Goal: Task Accomplishment & Management: Manage account settings

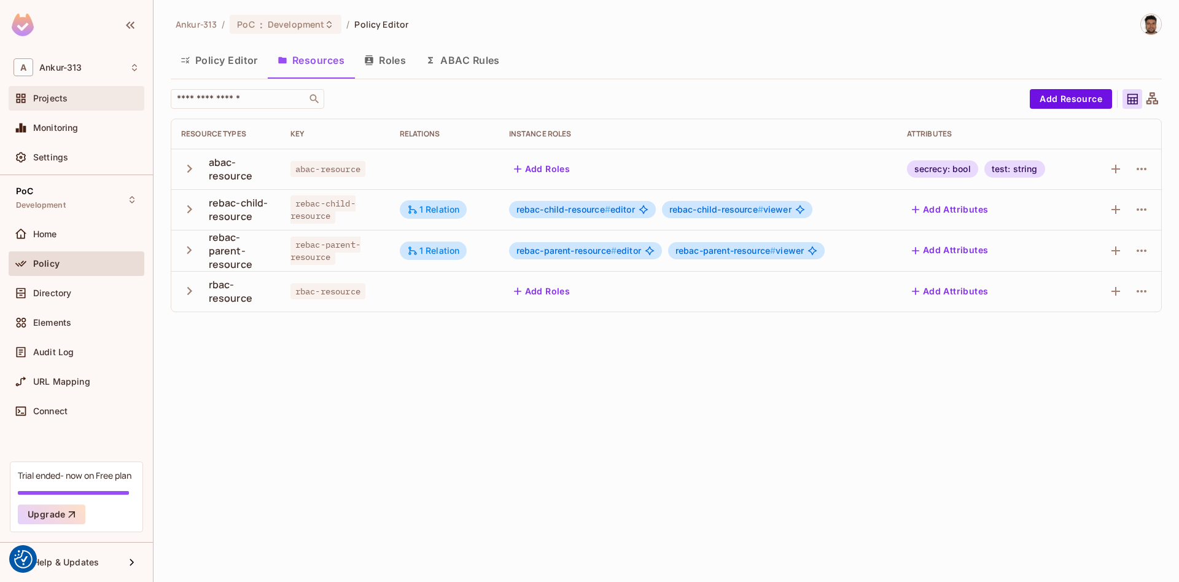
click at [52, 91] on div "Projects" at bounding box center [77, 98] width 136 height 25
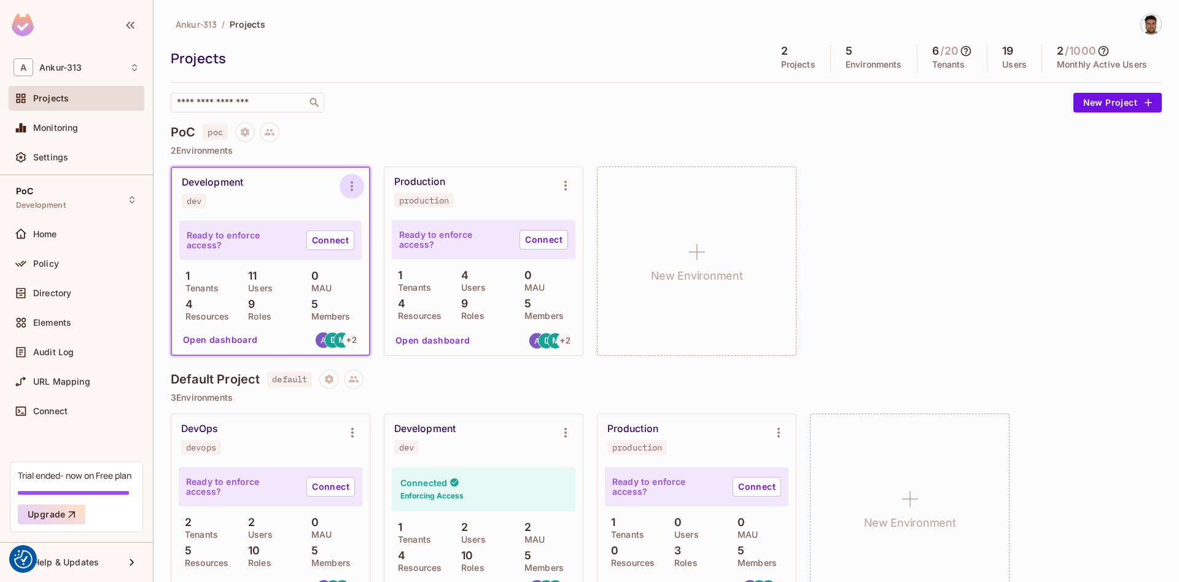
click at [350, 193] on icon "Environment settings" at bounding box center [352, 186] width 15 height 15
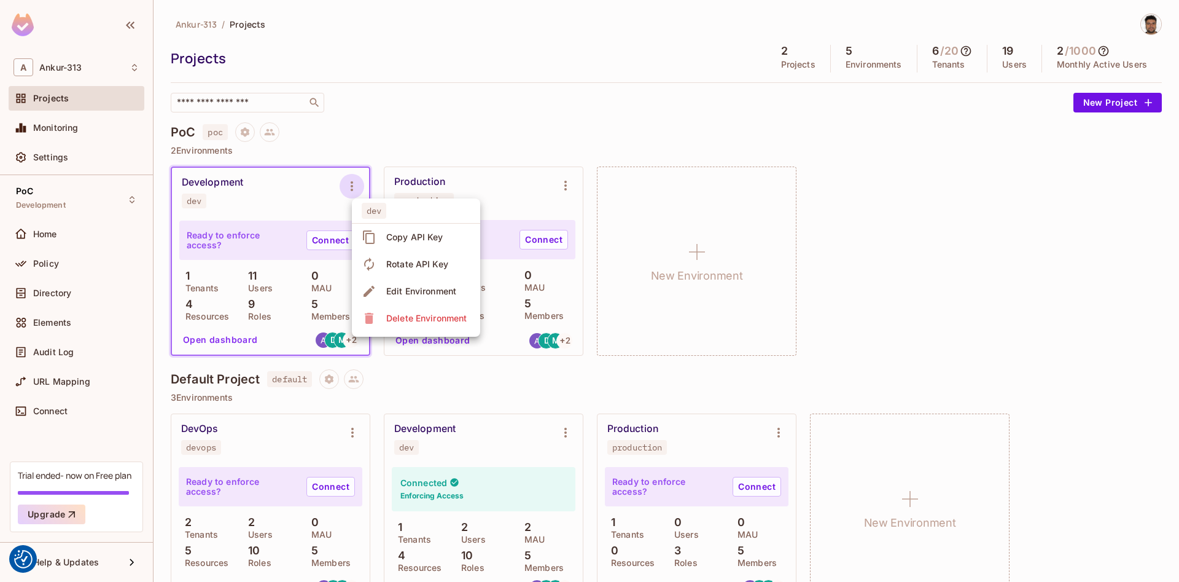
click at [582, 124] on div at bounding box center [589, 291] width 1179 height 582
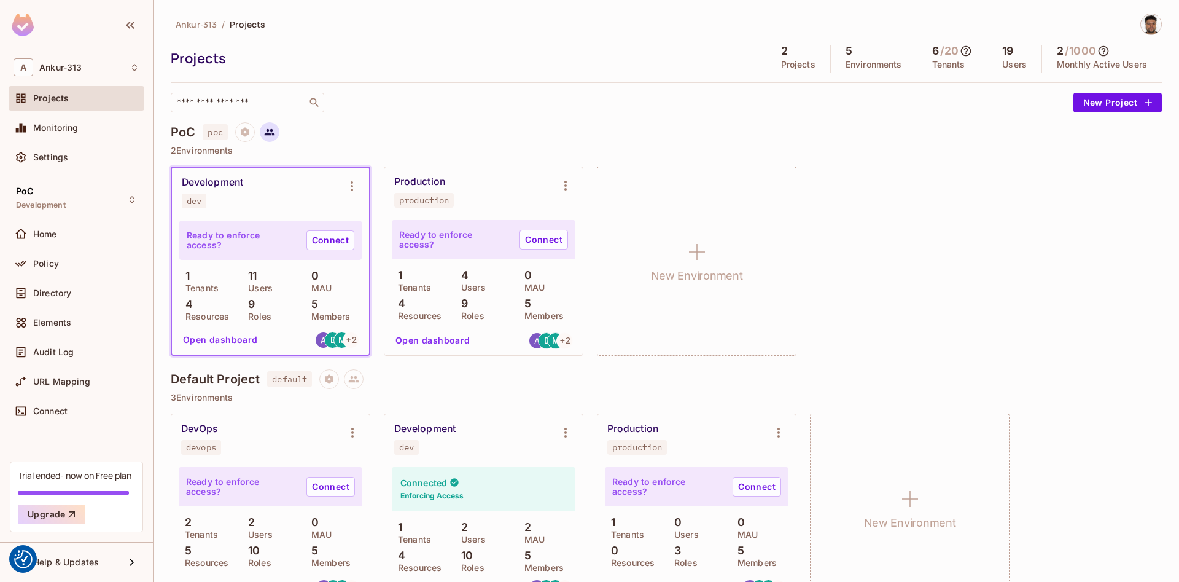
click at [267, 133] on icon at bounding box center [270, 132] width 10 height 7
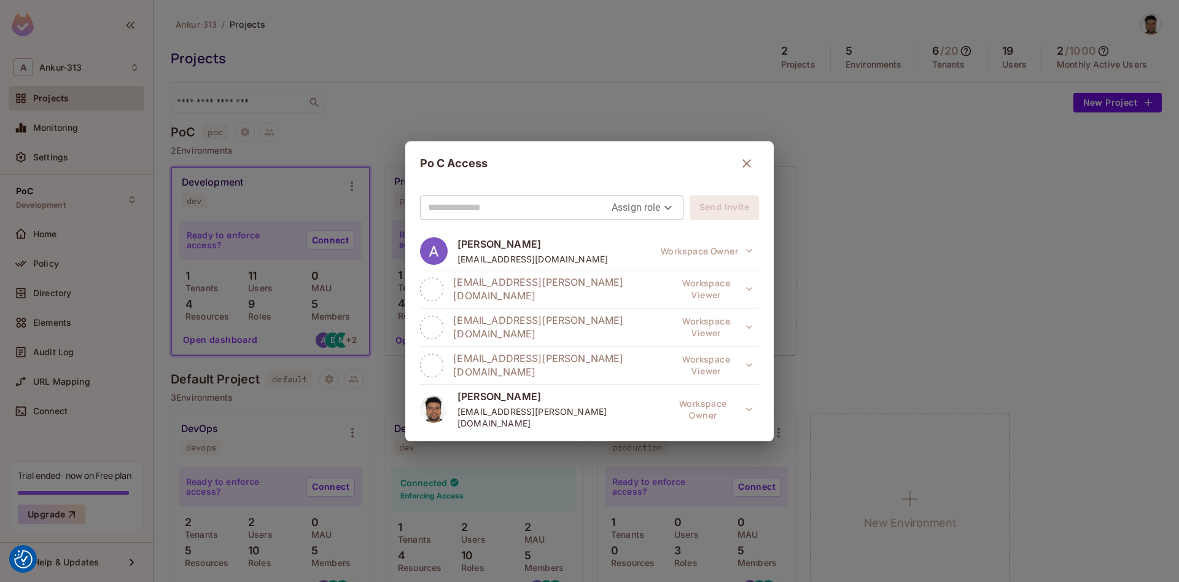
click at [743, 167] on icon "button" at bounding box center [747, 163] width 9 height 9
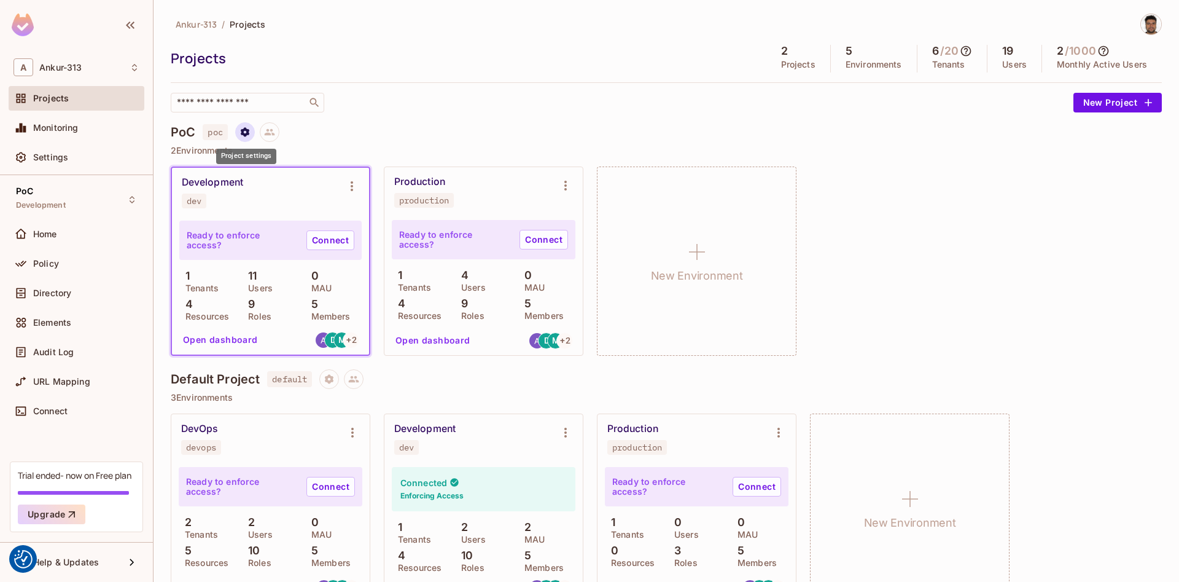
click at [240, 138] on button "Project settings" at bounding box center [245, 132] width 20 height 20
click at [279, 185] on span "Edit Project" at bounding box center [304, 179] width 56 height 20
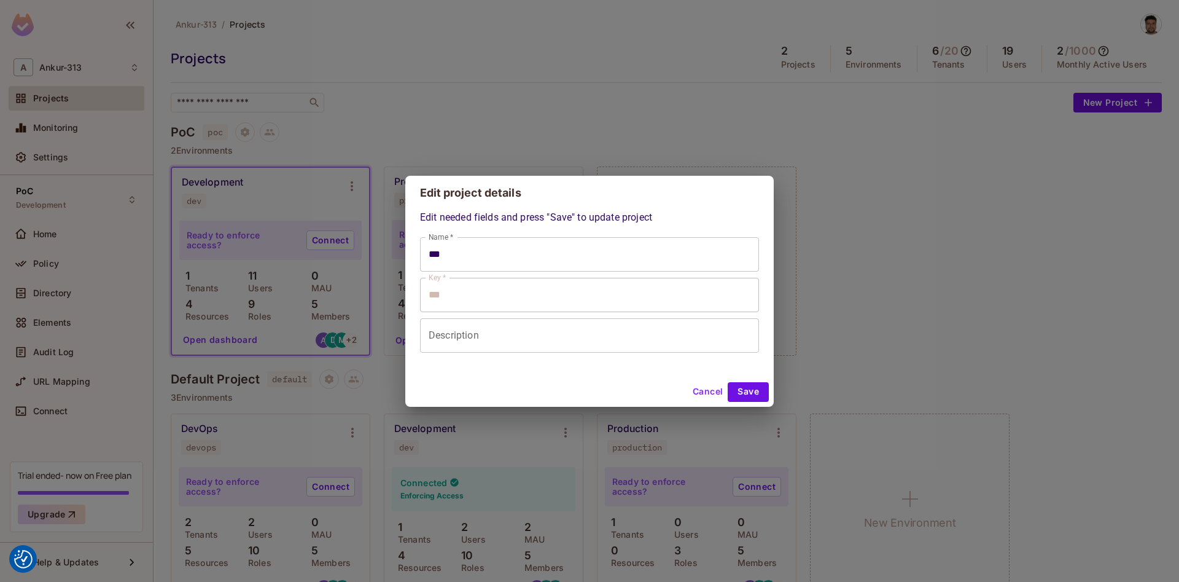
click at [308, 181] on div "Edit project details Edit needed fields and press "Save" to update project Name…" at bounding box center [589, 291] width 1179 height 582
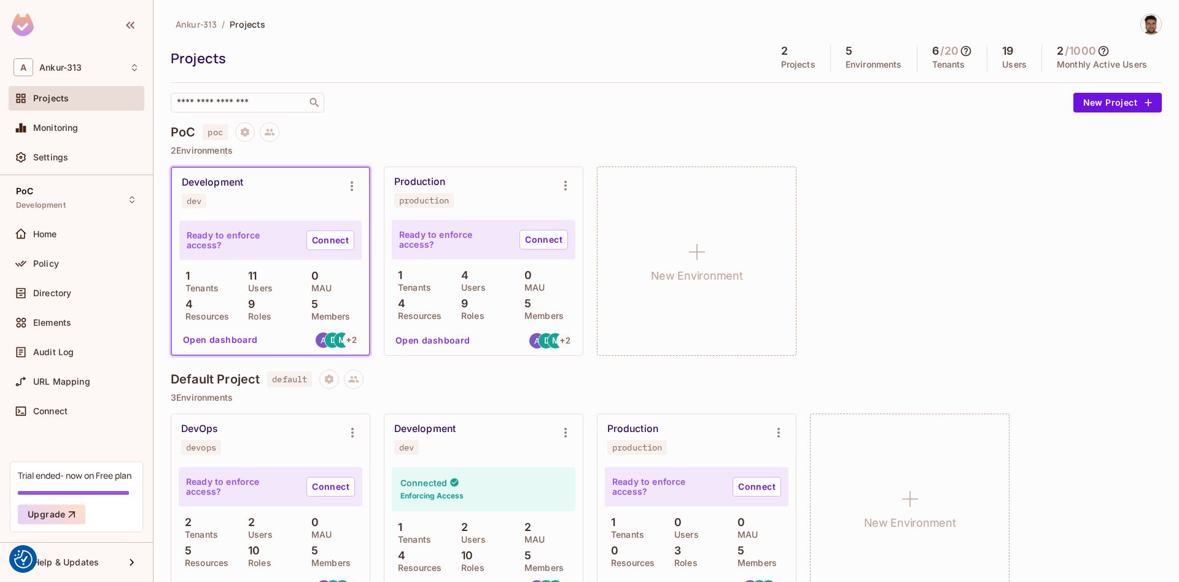
type input "***"
click at [240, 130] on icon "Project settings" at bounding box center [245, 132] width 11 height 11
click at [292, 176] on div "Edit Project" at bounding box center [304, 179] width 49 height 12
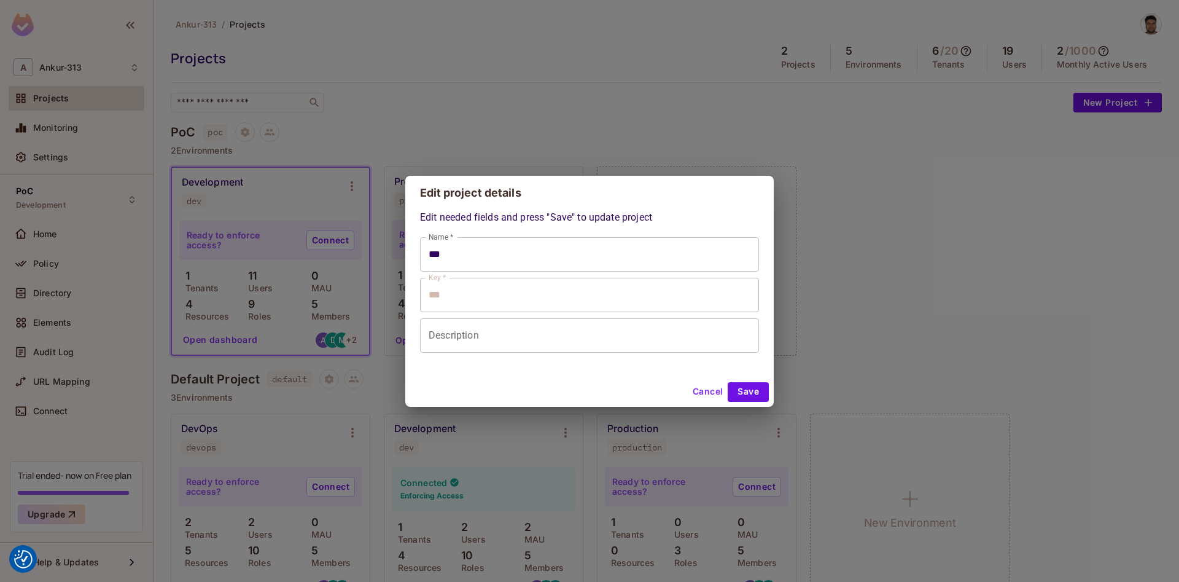
click at [706, 397] on button "Cancel" at bounding box center [708, 392] width 40 height 20
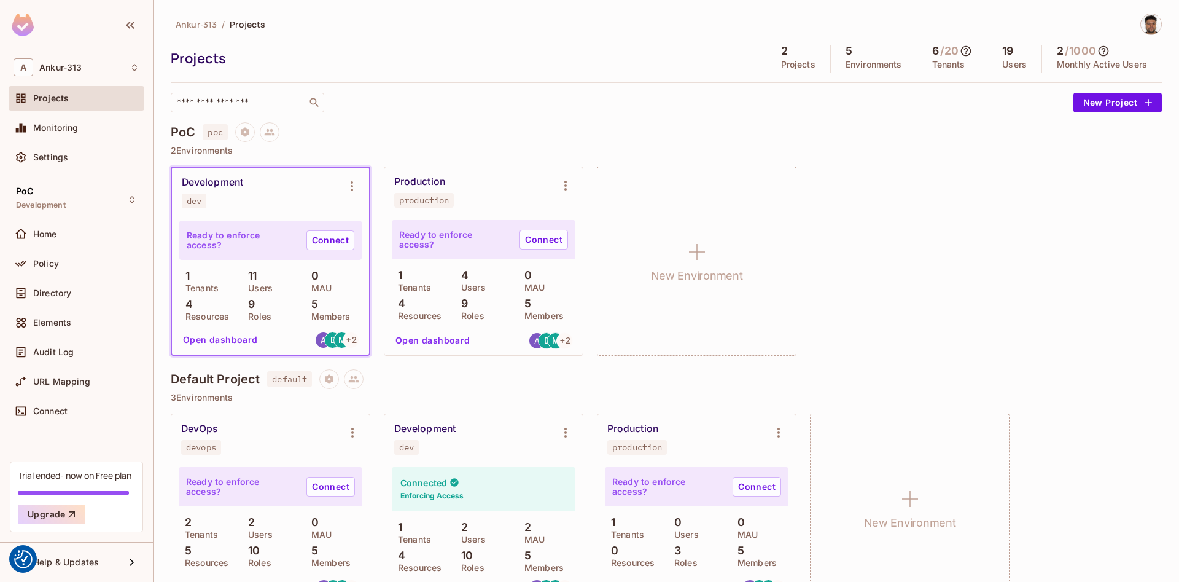
type input "***"
click at [351, 189] on icon "Environment settings" at bounding box center [352, 186] width 15 height 15
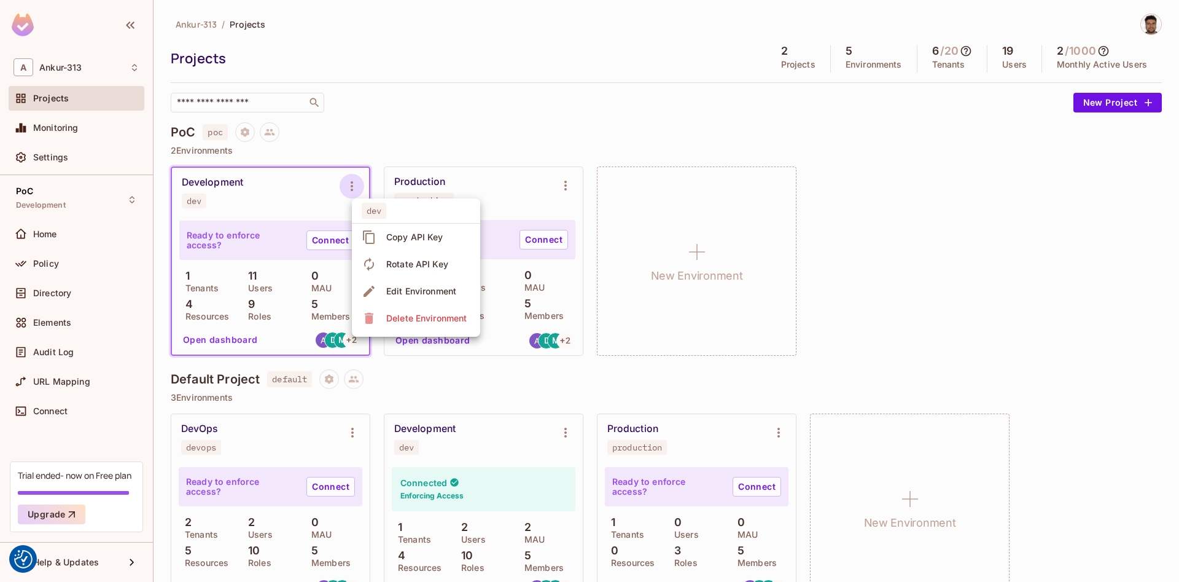
click at [430, 293] on div "Edit Environment" at bounding box center [421, 291] width 70 height 12
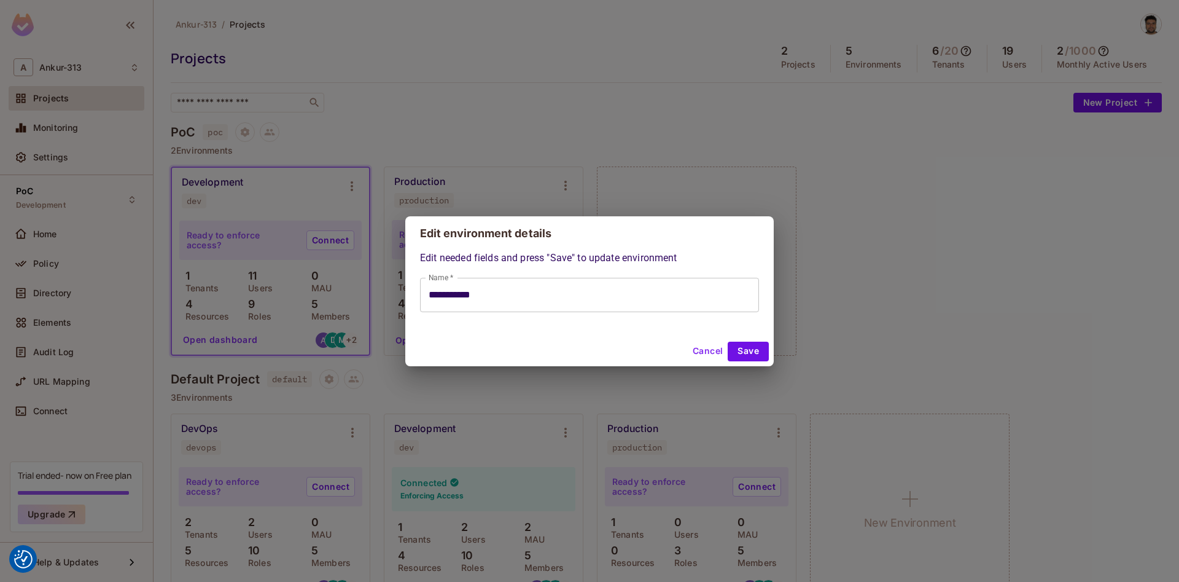
click at [703, 354] on button "Cancel" at bounding box center [708, 352] width 40 height 20
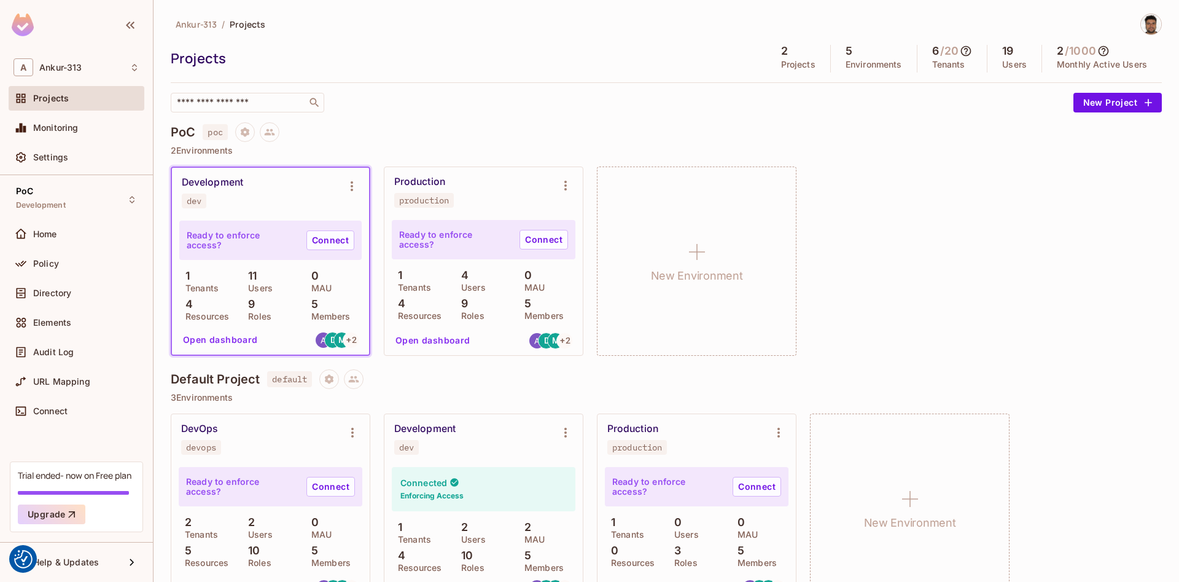
type input "**********"
click at [199, 337] on button "Open dashboard" at bounding box center [220, 340] width 85 height 20
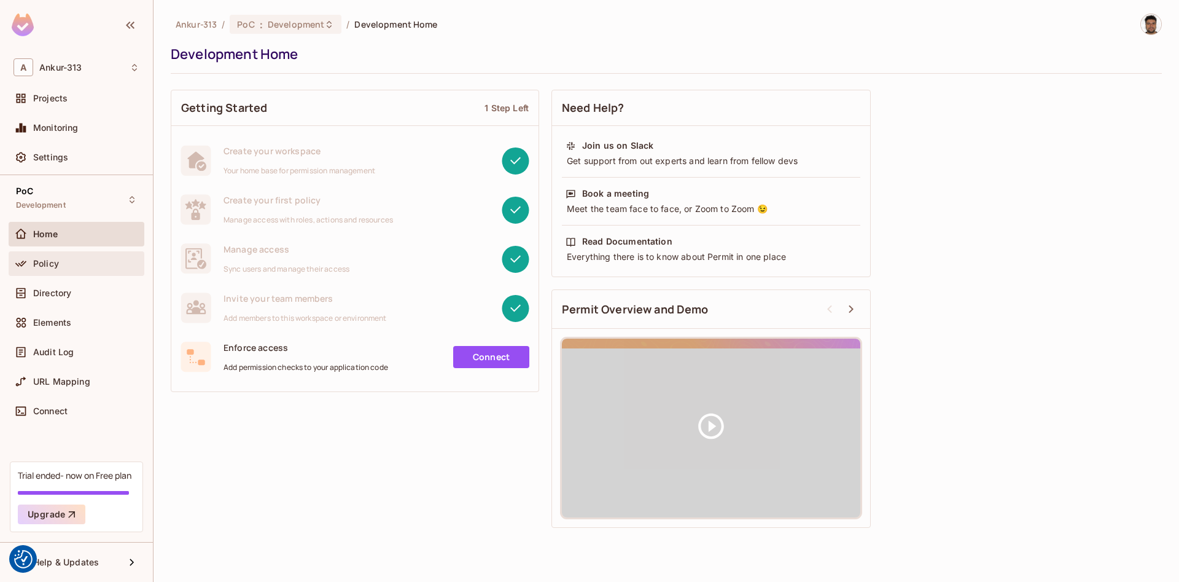
click at [36, 256] on div "Policy" at bounding box center [77, 263] width 136 height 25
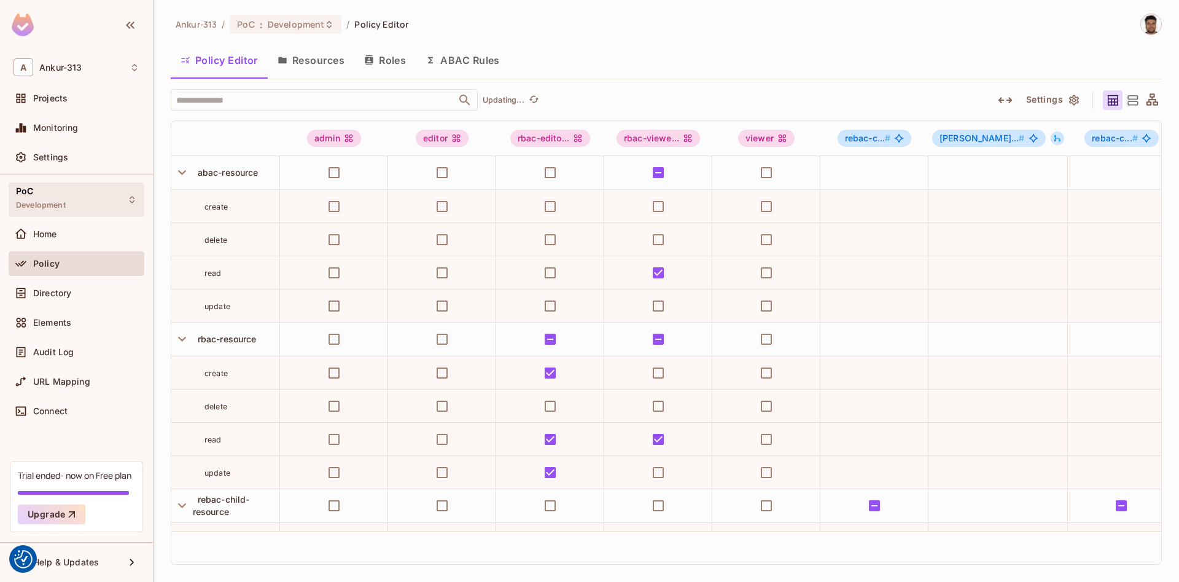
click at [90, 196] on div "PoC Development" at bounding box center [77, 199] width 136 height 34
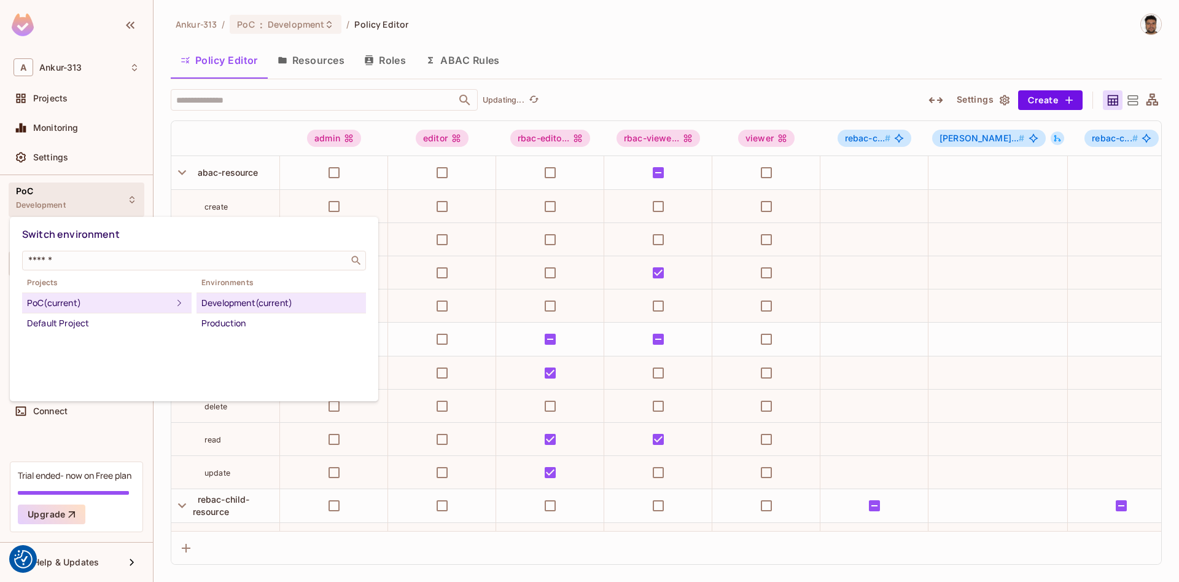
click at [625, 36] on div at bounding box center [589, 291] width 1179 height 582
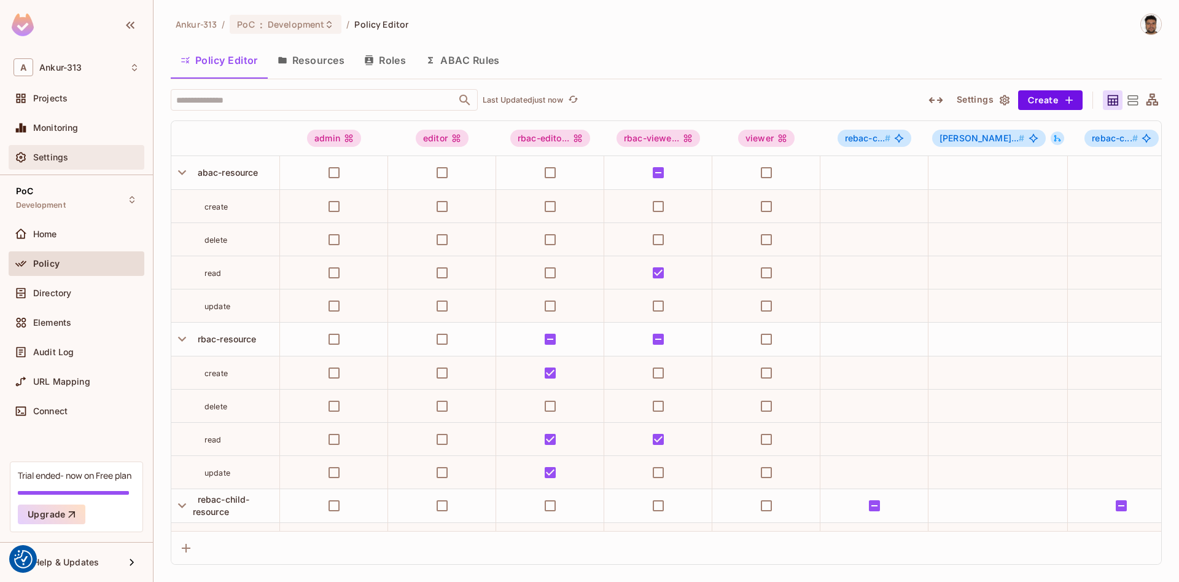
click at [50, 160] on span "Settings" at bounding box center [50, 157] width 35 height 10
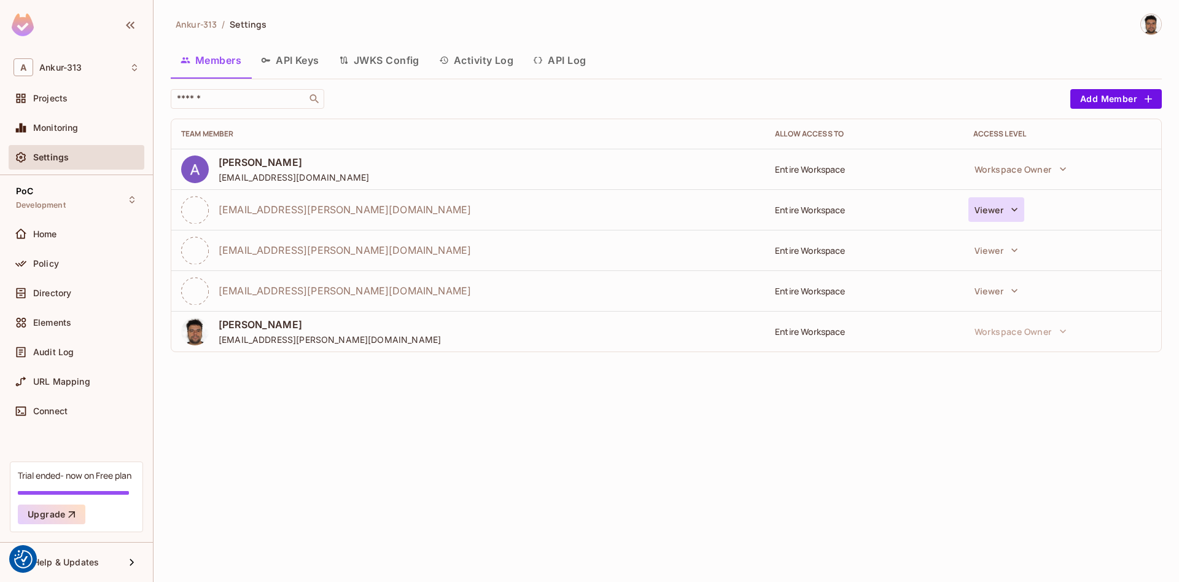
click at [1014, 211] on icon "button" at bounding box center [1015, 209] width 12 height 12
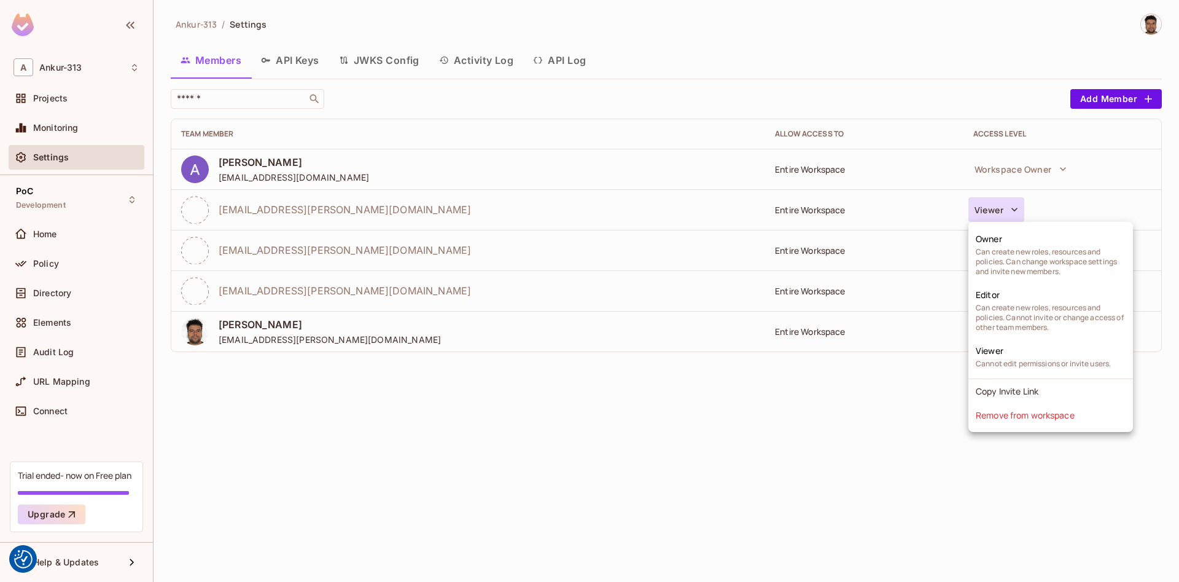
click at [889, 471] on div at bounding box center [589, 291] width 1179 height 582
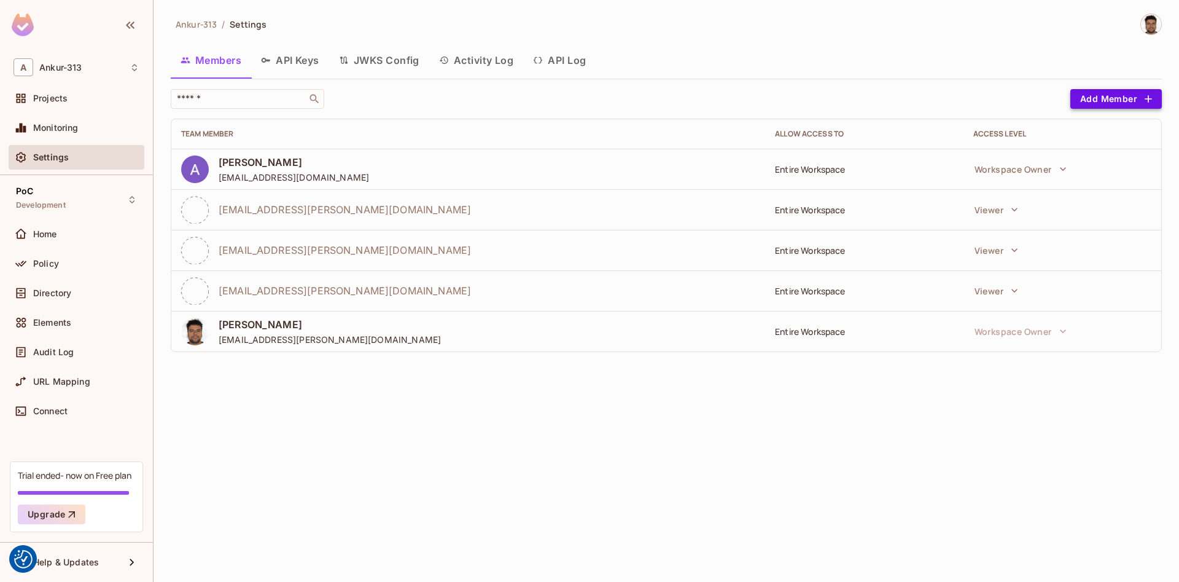
click at [1149, 101] on icon "button" at bounding box center [1148, 98] width 7 height 7
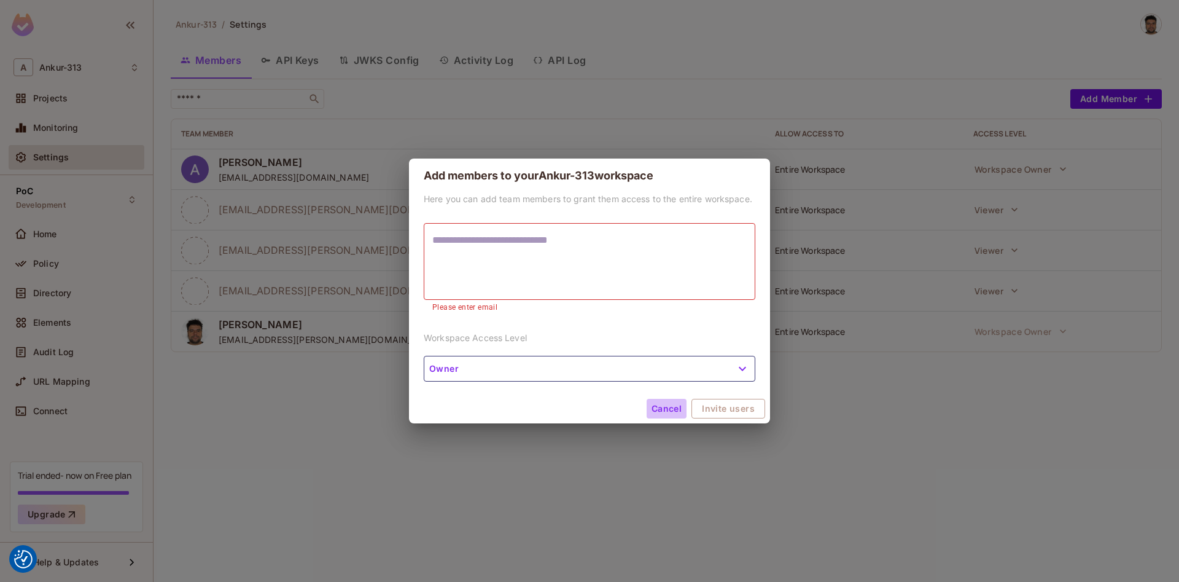
click at [661, 400] on button "Cancel" at bounding box center [667, 409] width 40 height 20
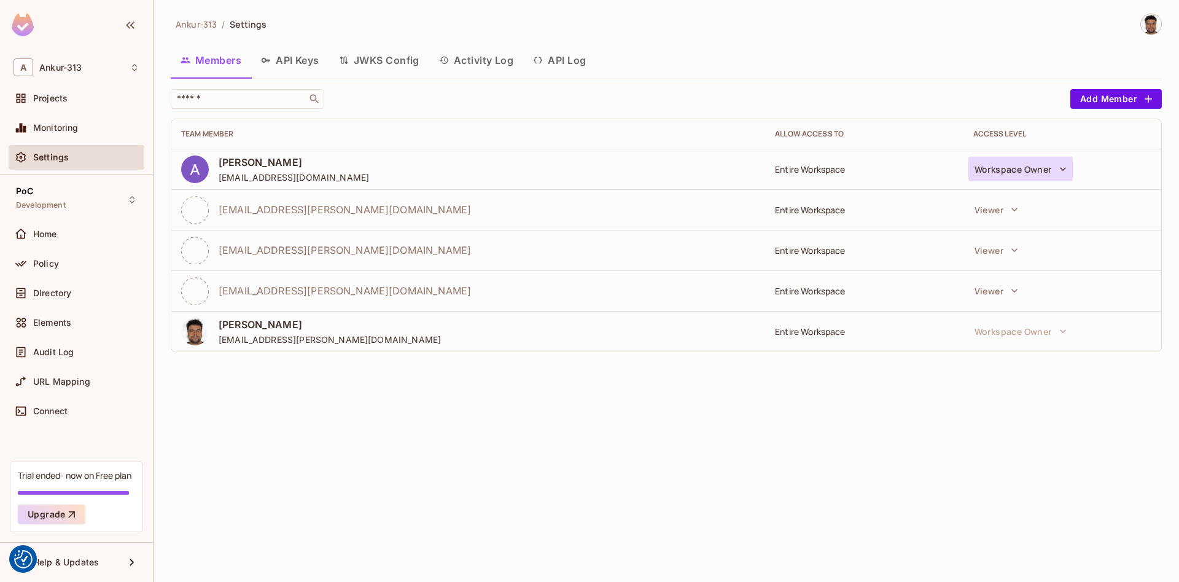
click at [1023, 168] on button "Workspace Owner" at bounding box center [1021, 169] width 104 height 25
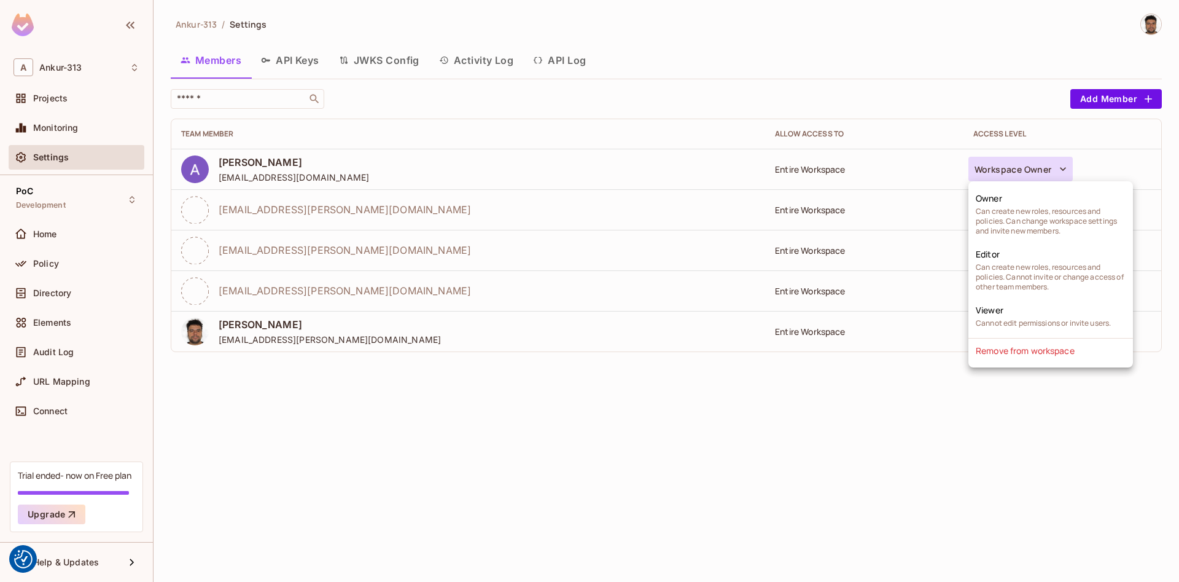
click at [766, 402] on div at bounding box center [589, 291] width 1179 height 582
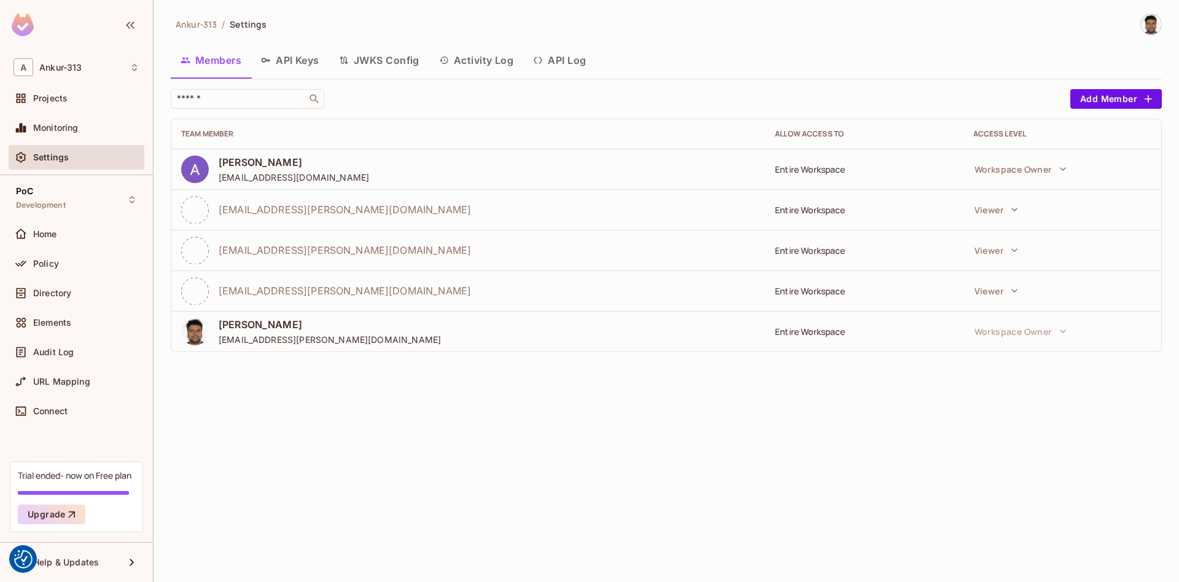
click at [305, 66] on button "API Keys" at bounding box center [290, 60] width 78 height 31
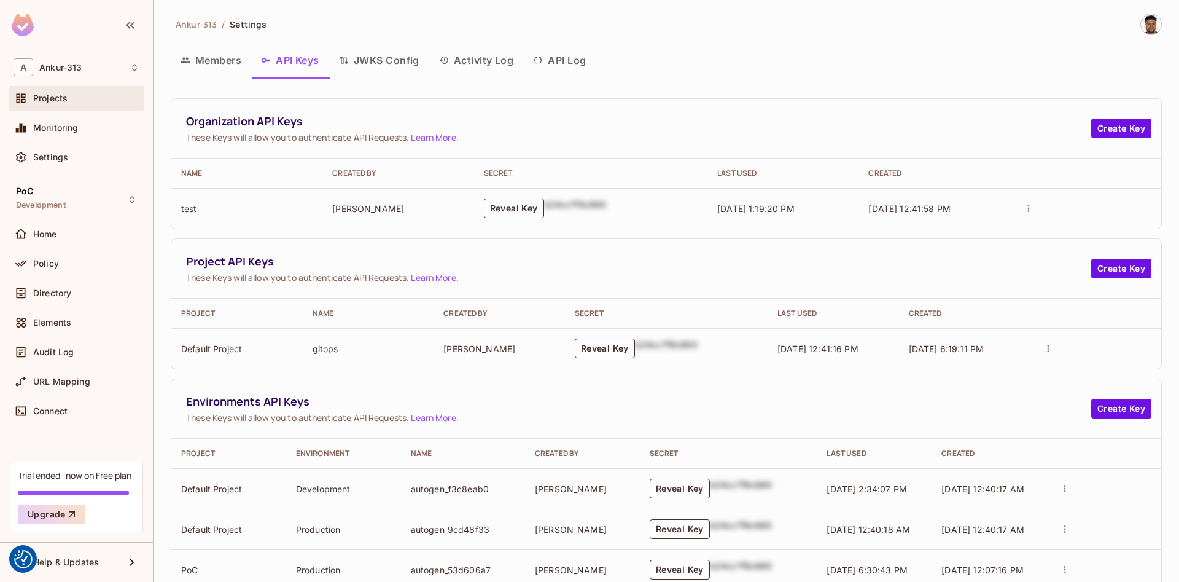
click at [52, 99] on span "Projects" at bounding box center [50, 98] width 34 height 10
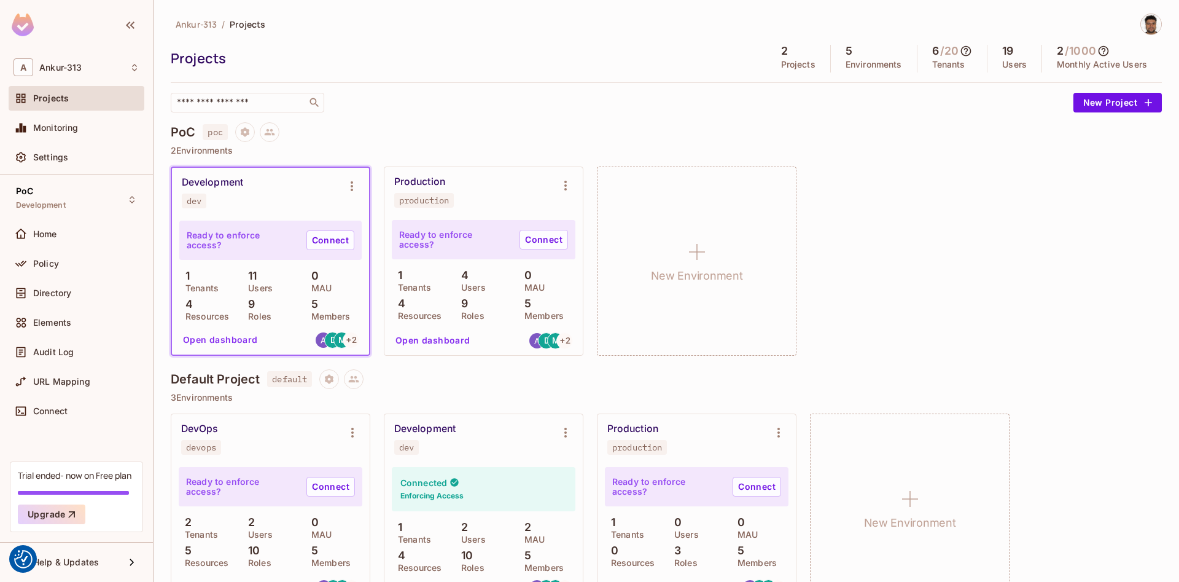
click at [321, 320] on p "Members" at bounding box center [327, 316] width 45 height 10
click at [350, 198] on button "Environment settings" at bounding box center [352, 186] width 25 height 25
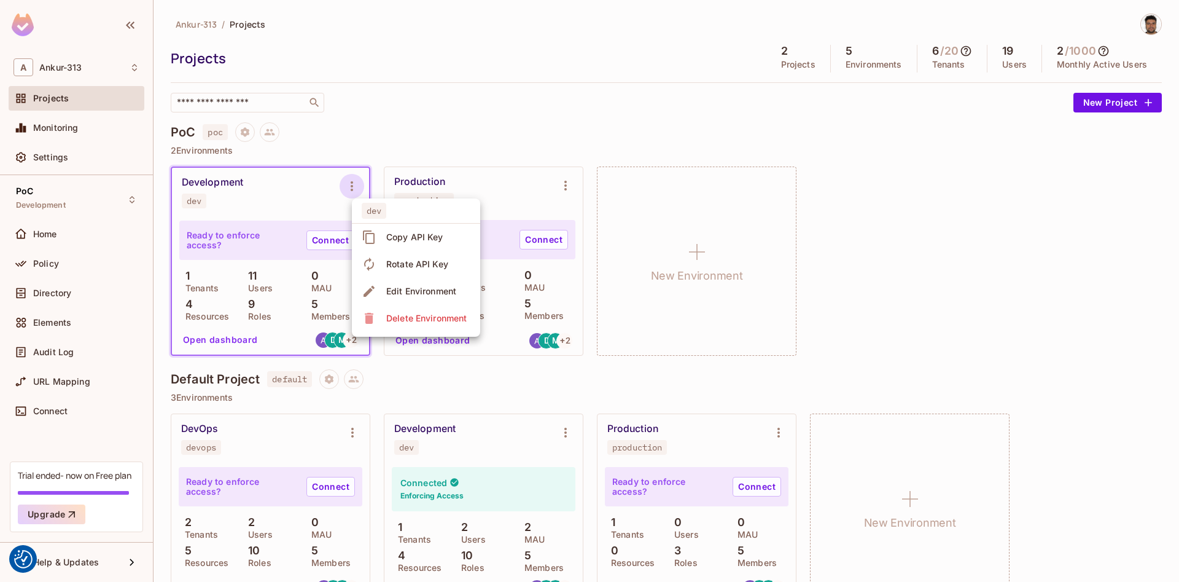
click at [440, 148] on div at bounding box center [589, 291] width 1179 height 582
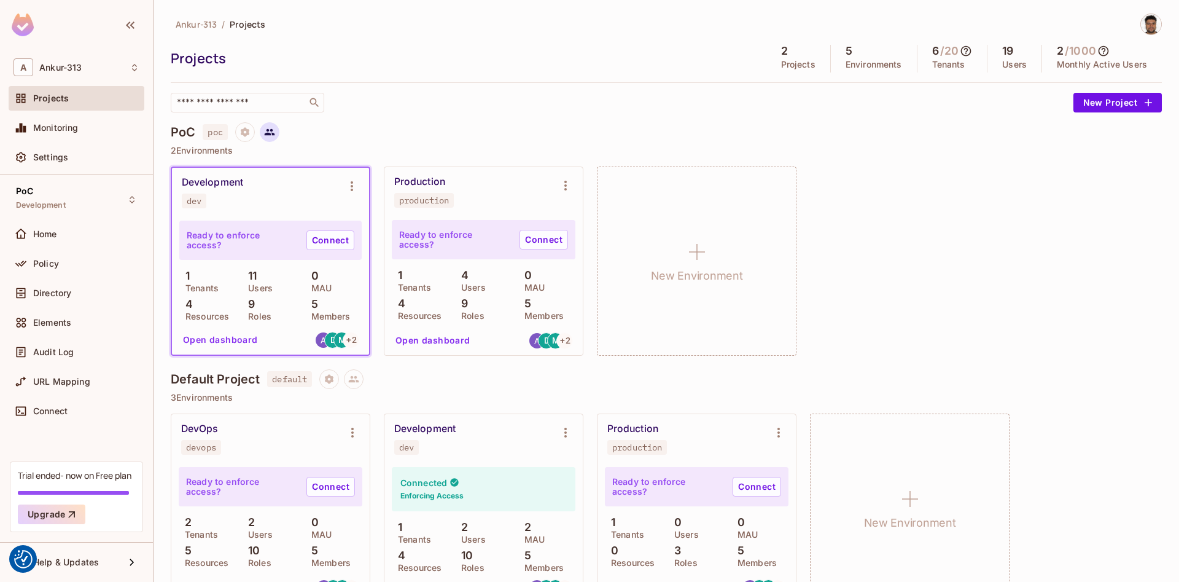
click at [270, 136] on icon at bounding box center [269, 132] width 11 height 11
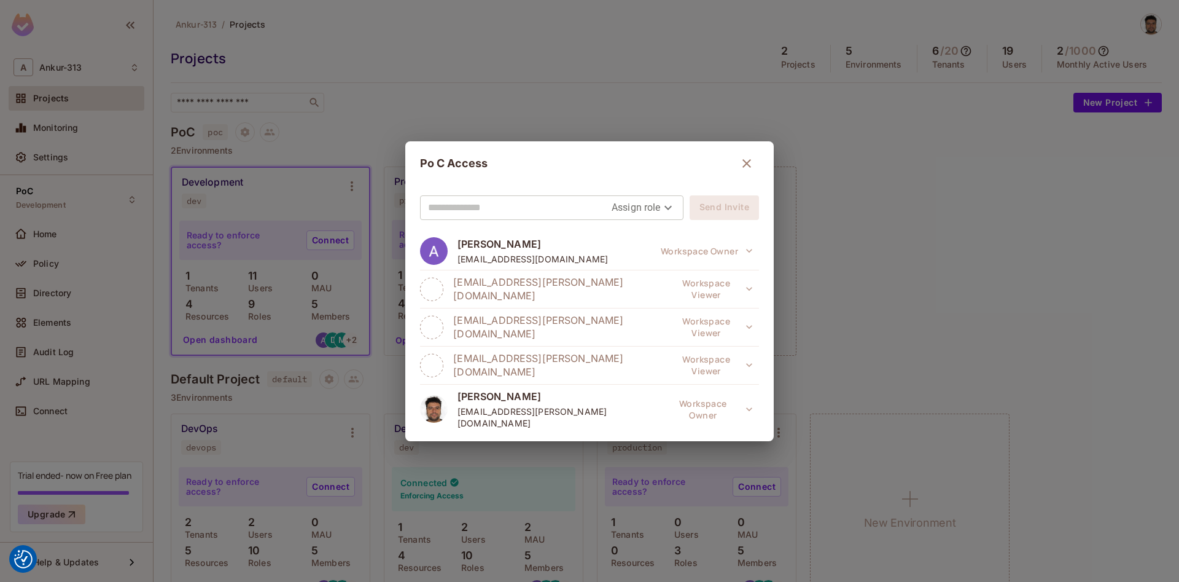
click at [536, 64] on div "Po C Access Assign role Send Invite Ankur Bansal technologiessunny@gmail.com Wo…" at bounding box center [589, 291] width 1179 height 582
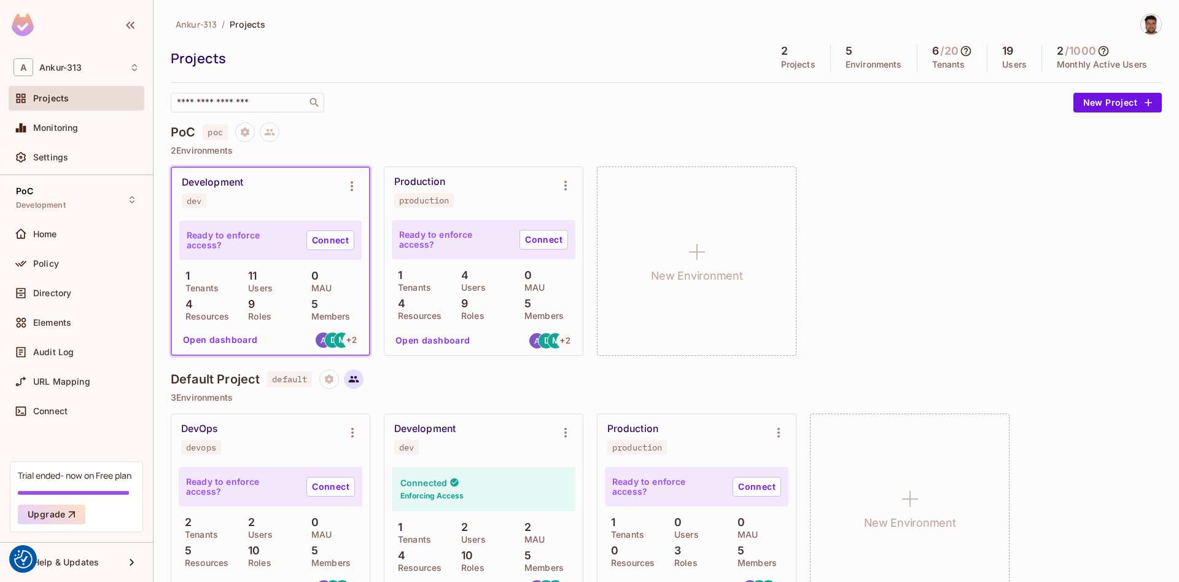
click at [354, 380] on icon at bounding box center [354, 379] width 10 height 7
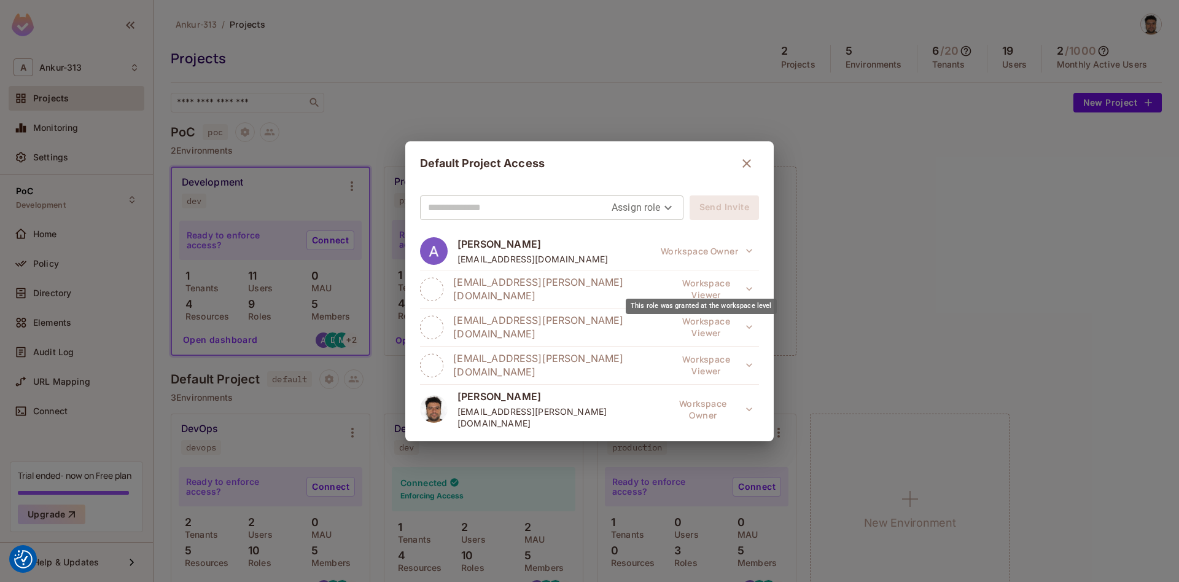
scroll to position [18, 0]
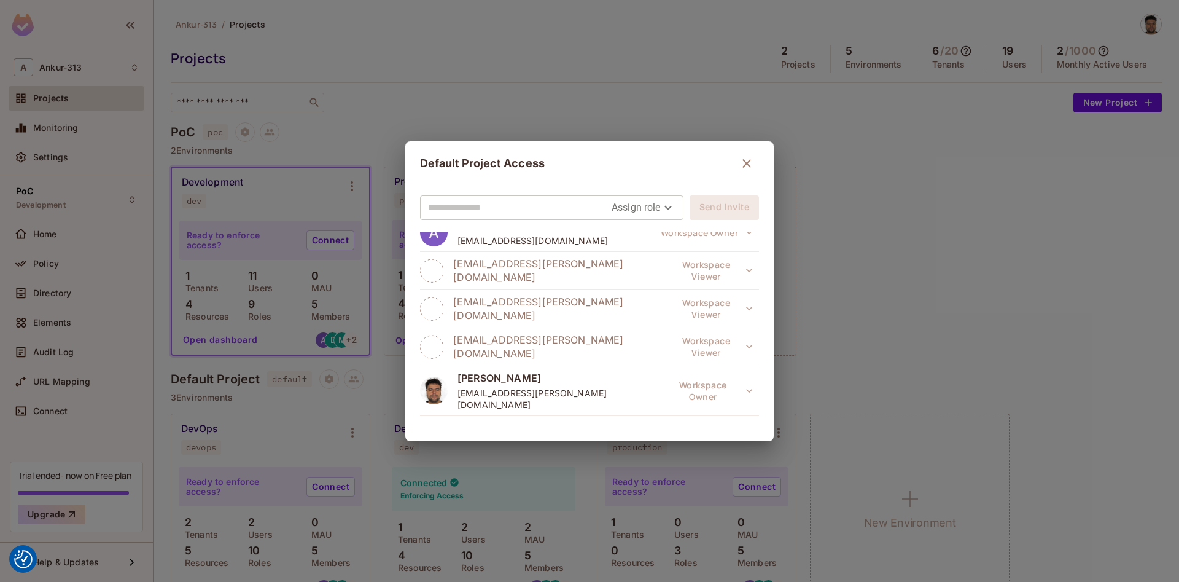
click at [740, 162] on icon "button" at bounding box center [747, 163] width 15 height 15
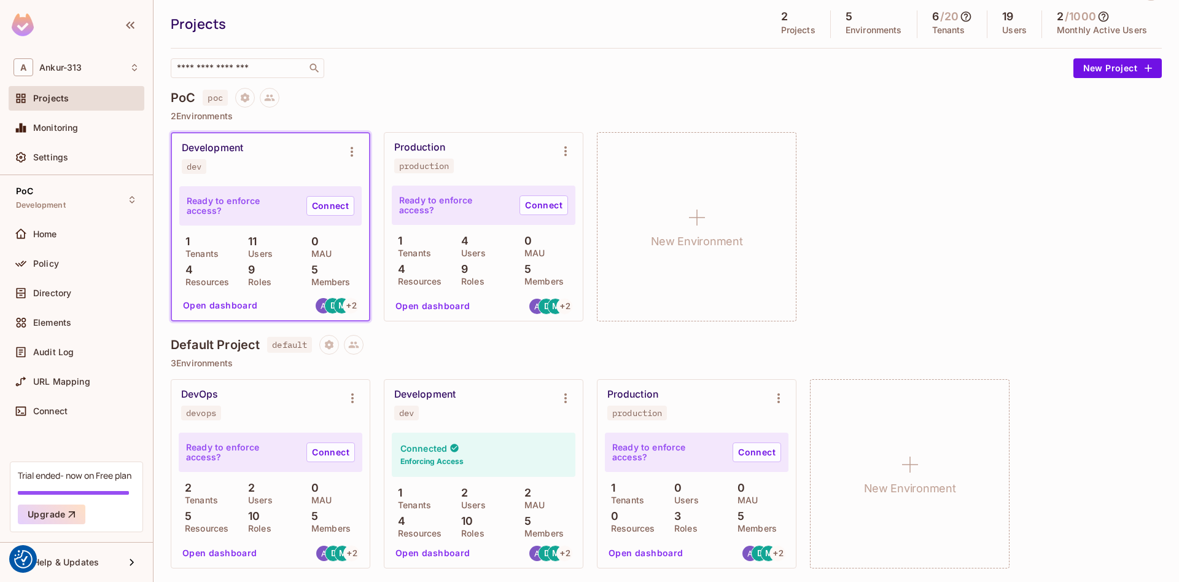
scroll to position [0, 0]
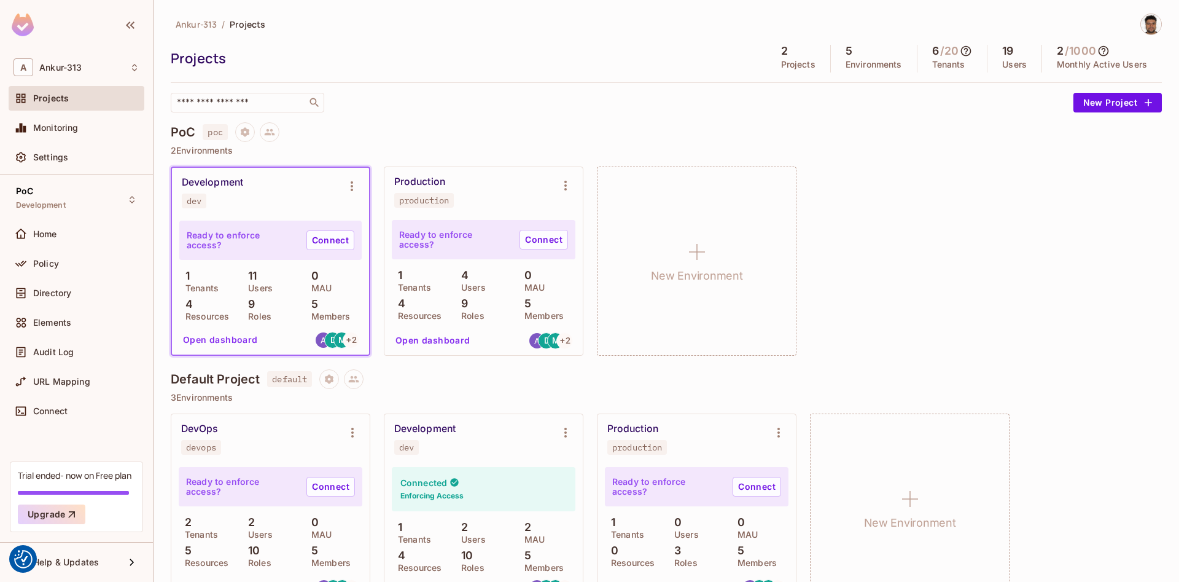
click at [1107, 52] on icon at bounding box center [1104, 51] width 10 height 10
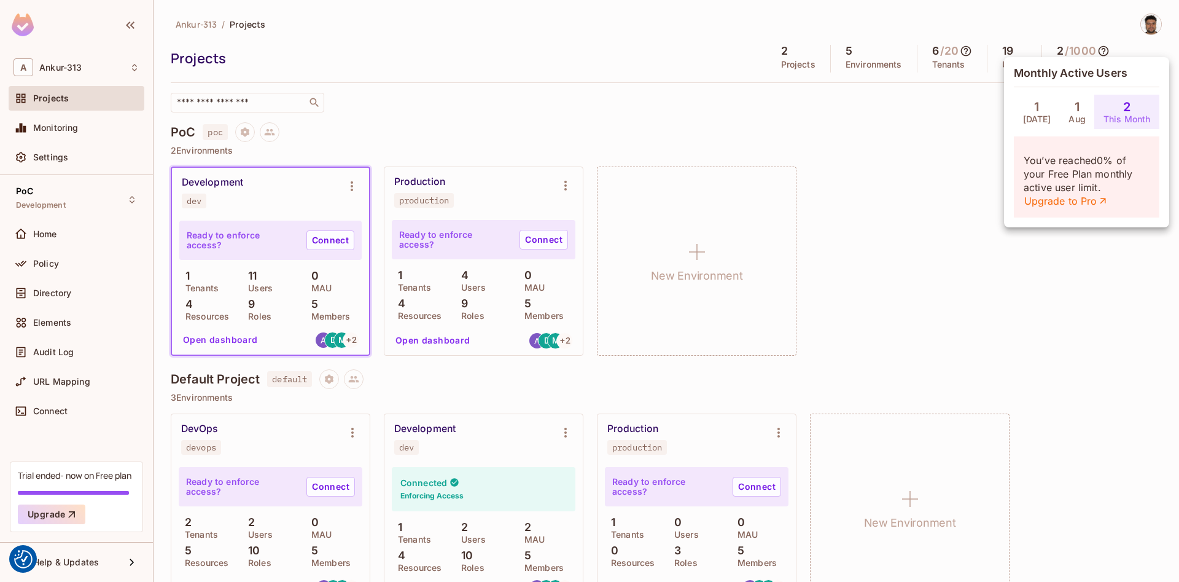
click at [617, 100] on div at bounding box center [589, 291] width 1179 height 582
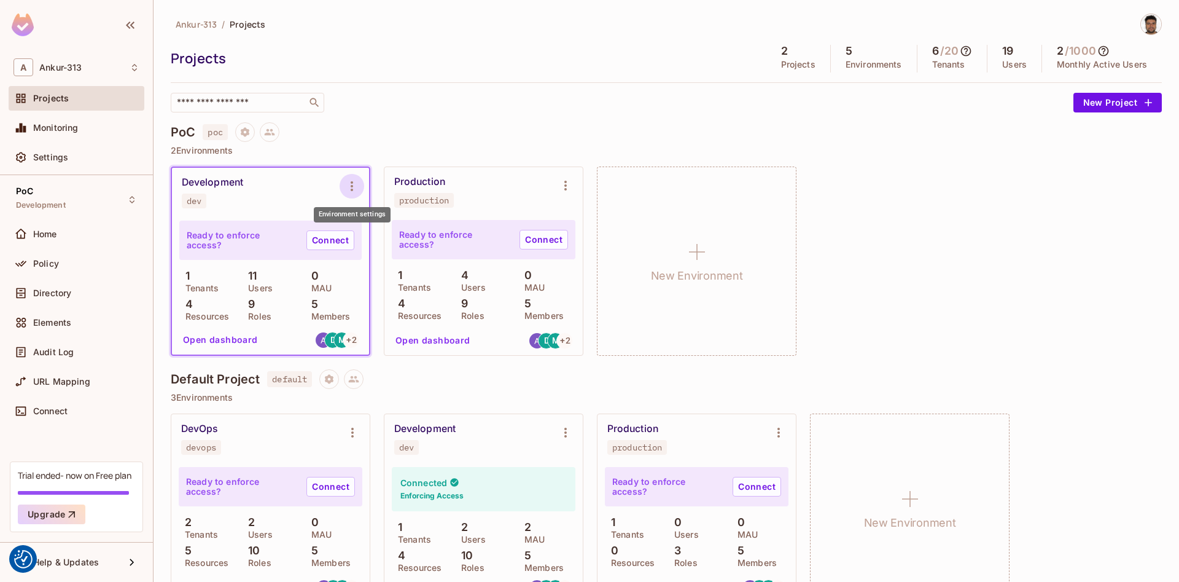
click at [347, 189] on icon "Environment settings" at bounding box center [352, 186] width 15 height 15
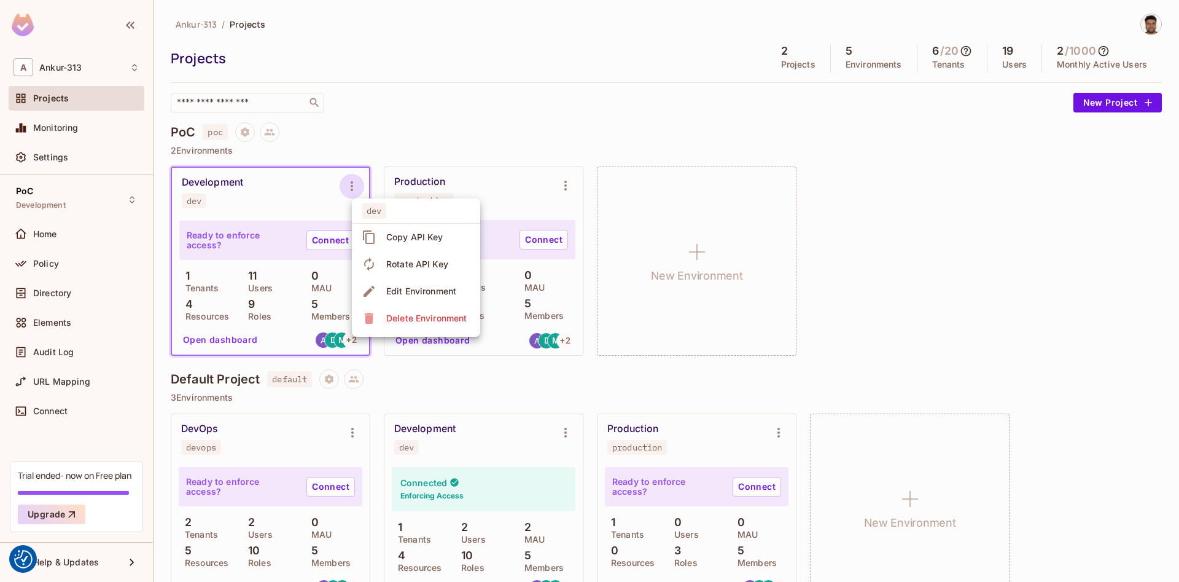
click at [415, 297] on div "Edit Environment" at bounding box center [421, 291] width 70 height 12
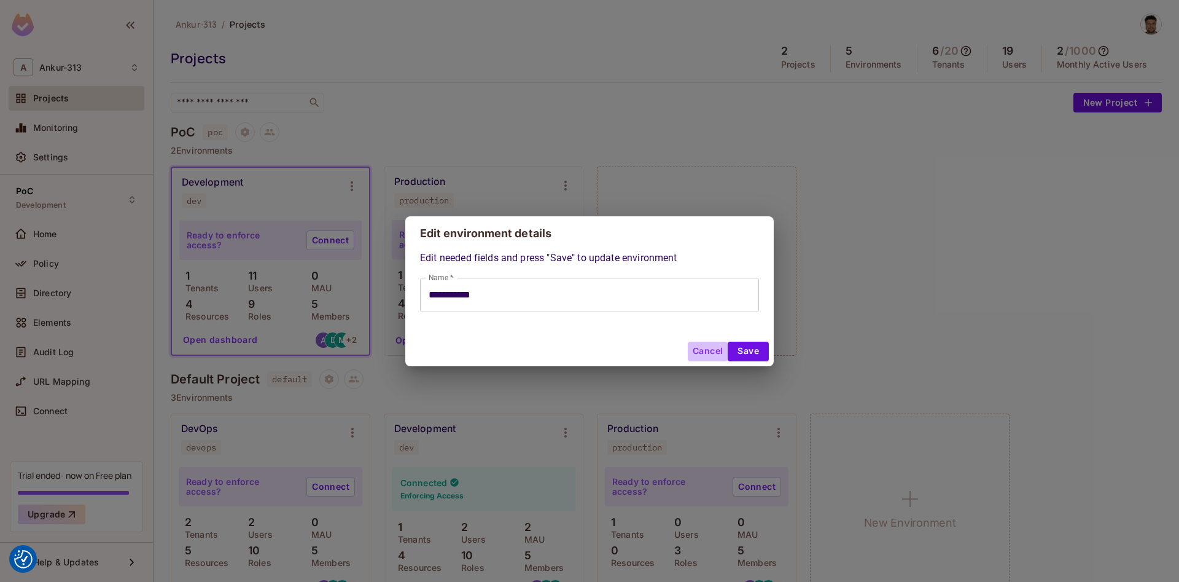
click at [702, 353] on button "Cancel" at bounding box center [708, 352] width 40 height 20
type input "**********"
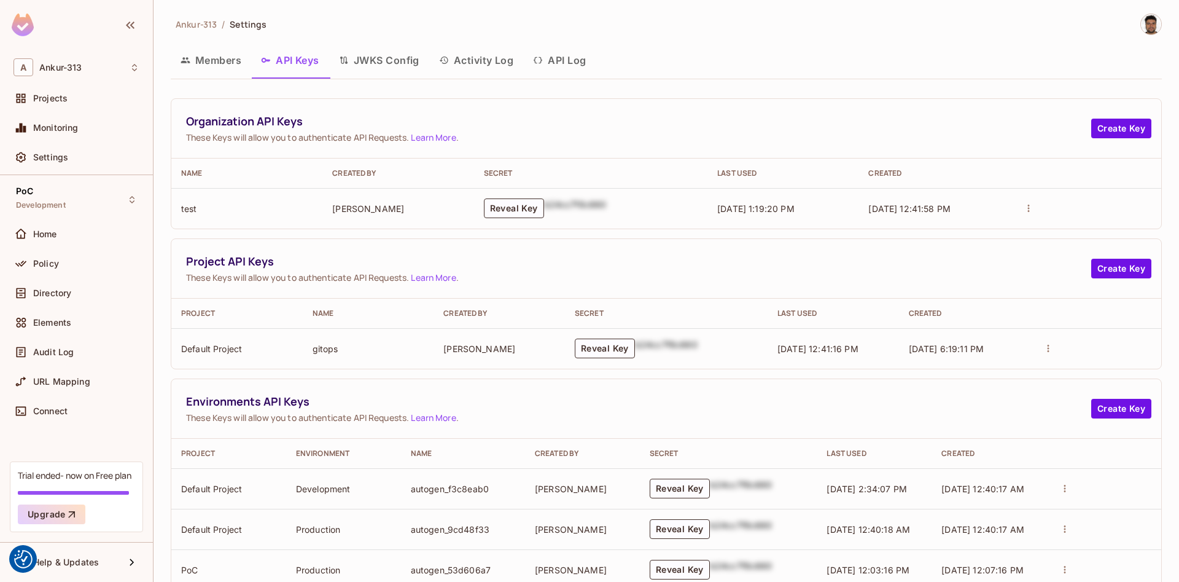
scroll to position [117, 0]
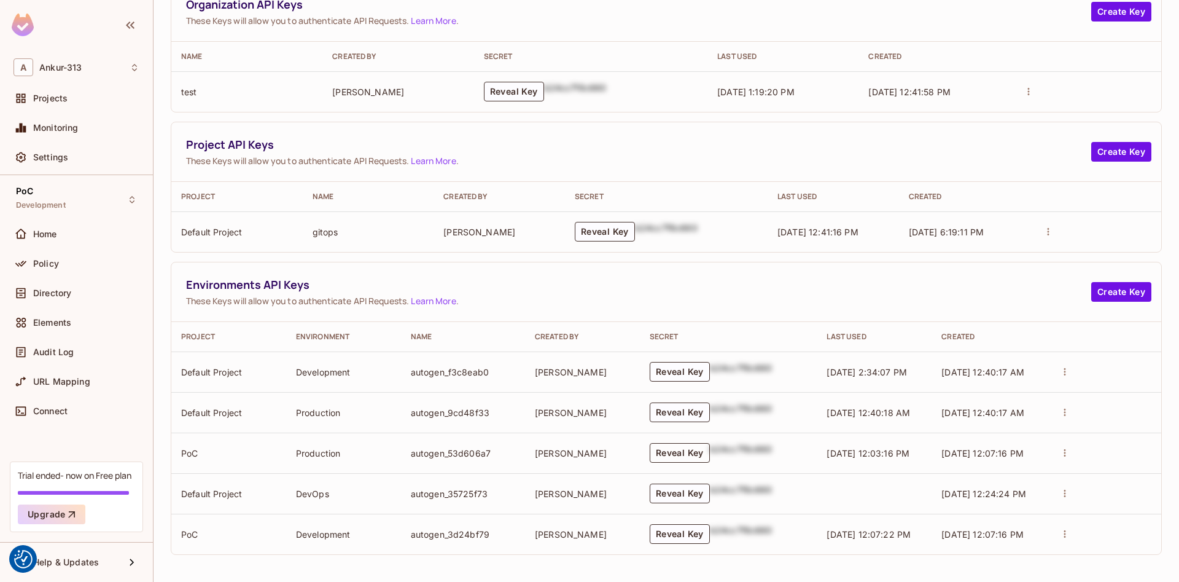
click at [673, 456] on button "Reveal Key" at bounding box center [680, 453] width 60 height 20
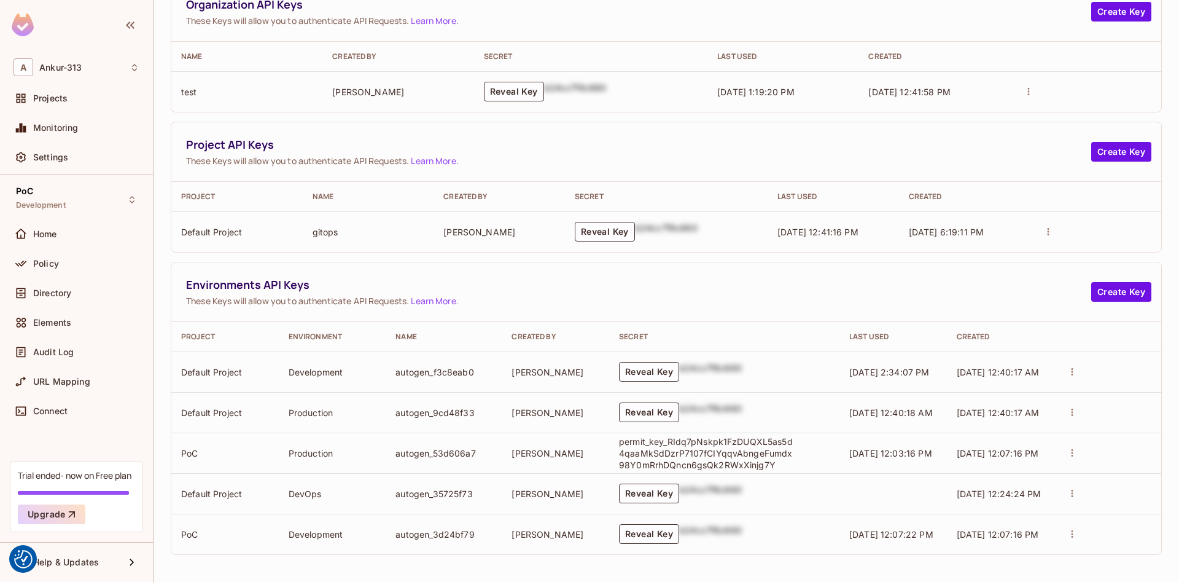
click at [692, 464] on p "permit_key_RIdq7pNskpk1FzDUQXL5as5d4qaaMkSdDzrP7107fCIYqqvAbngeFumdx98Y0mRrhDQn…" at bounding box center [708, 452] width 178 height 35
click at [582, 235] on button "Reveal Key" at bounding box center [605, 232] width 60 height 20
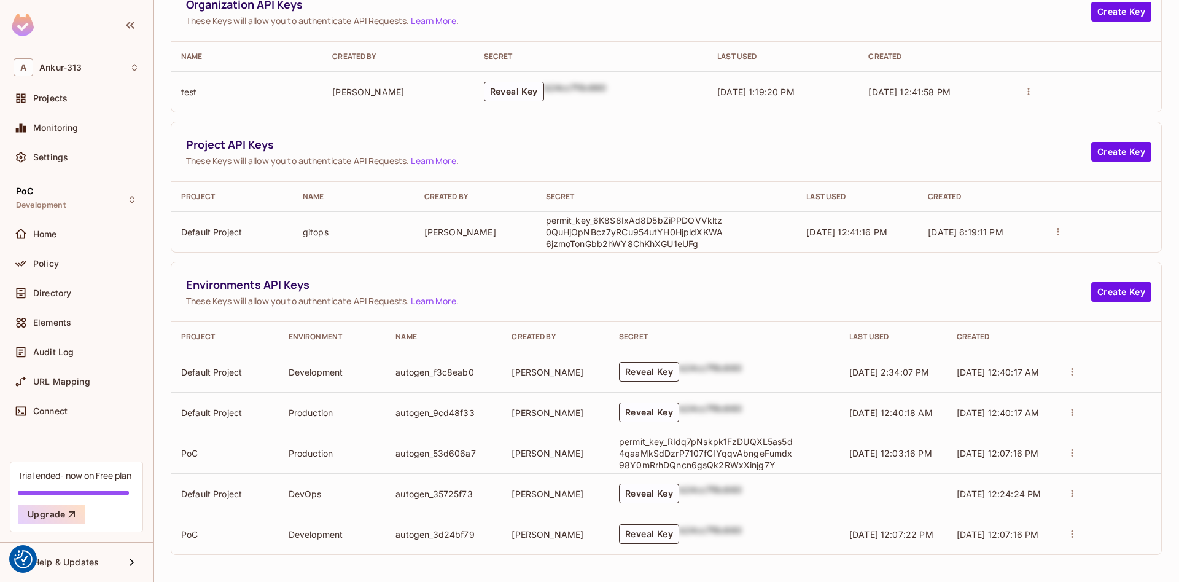
click at [680, 244] on p "permit_key_6K8S8IxAd8D5bZiPPDOVVkltz0QuHjOpNBcz7yRCu954utYH0HjpldXKWA6jzmoTonGb…" at bounding box center [635, 231] width 178 height 35
click at [650, 243] on p "permit_key_6K8S8IxAd8D5bZiPPDOVVkltz0QuHjOpNBcz7yRCu954utYH0HjpldXKWA6jzmoTonGb…" at bounding box center [635, 231] width 178 height 35
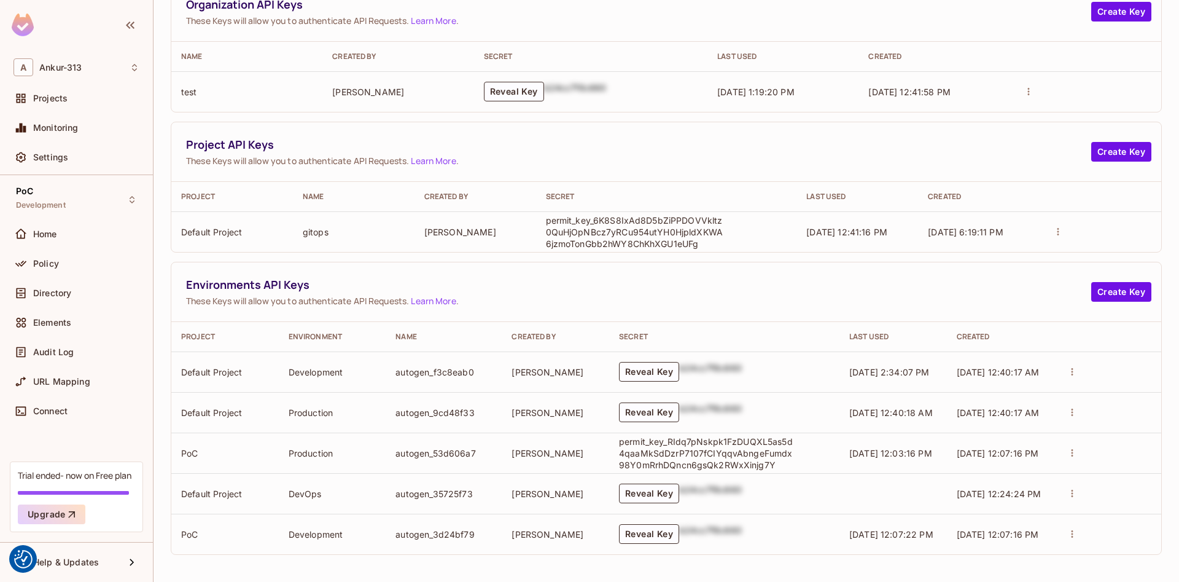
click at [650, 243] on p "permit_key_6K8S8IxAd8D5bZiPPDOVVkltz0QuHjOpNBcz7yRCu954utYH0HjpldXKWA6jzmoTonGb…" at bounding box center [635, 231] width 178 height 35
click at [489, 84] on button "Reveal Key" at bounding box center [514, 92] width 60 height 20
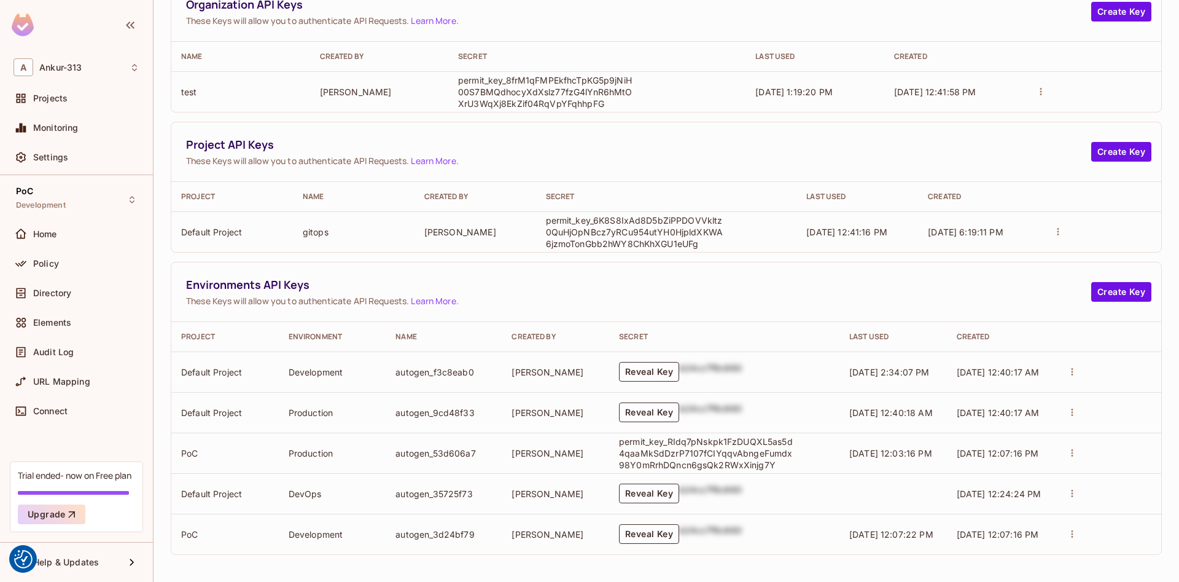
click at [524, 100] on p "permit_key_8frM1qFMPEkfhcTpKG5p9jNiH00S7BMQdhocyXdXslz77fzG4lYnR6hMtOXrU3WqXj8E…" at bounding box center [547, 91] width 178 height 35
click at [517, 96] on p "permit_key_8frM1qFMPEkfhcTpKG5p9jNiH00S7BMQdhocyXdXslz77fzG4lYnR6hMtOXrU3WqXj8E…" at bounding box center [547, 91] width 178 height 35
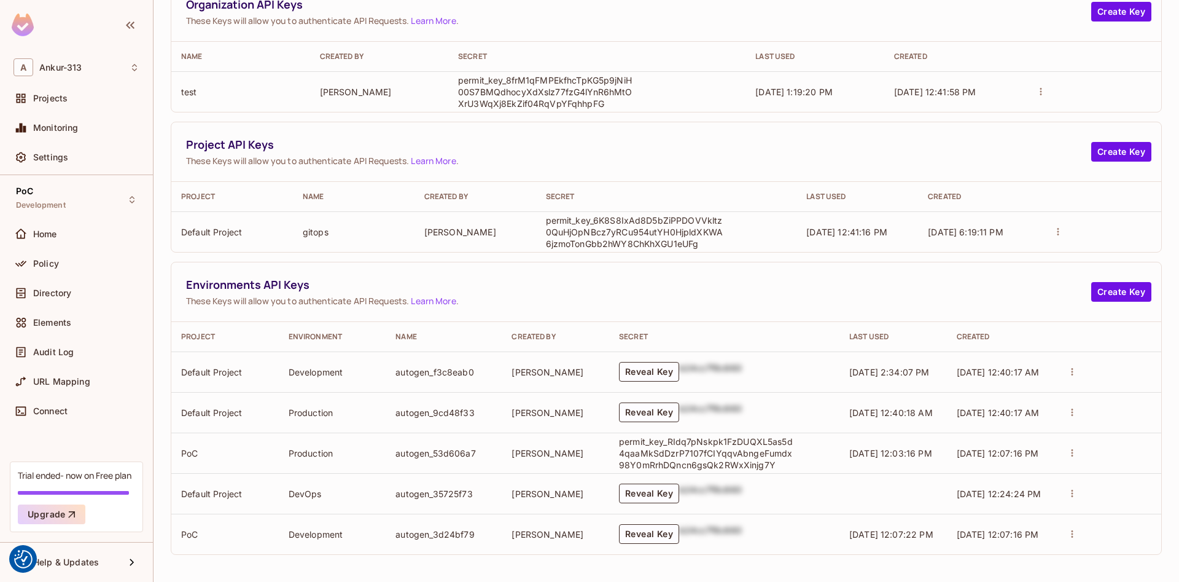
click at [517, 96] on p "permit_key_8frM1qFMPEkfhcTpKG5p9jNiH00S7BMQdhocyXdXslz77fzG4lYnR6hMtOXrU3WqXj8E…" at bounding box center [547, 91] width 178 height 35
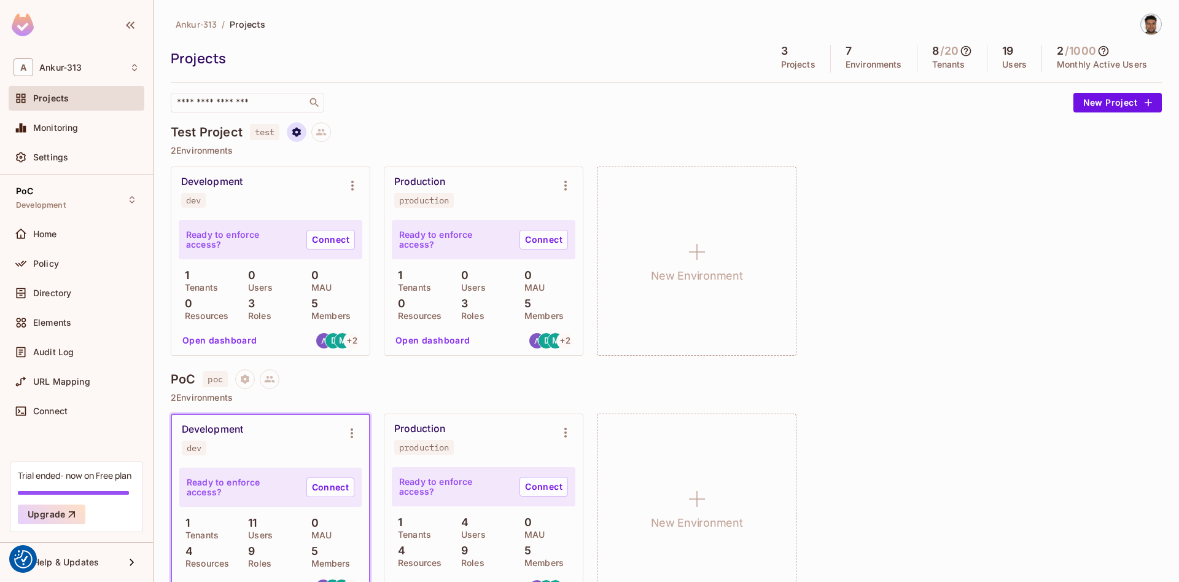
click at [293, 128] on icon "Project settings" at bounding box center [296, 132] width 11 height 11
click at [299, 132] on icon "Project settings" at bounding box center [296, 132] width 11 height 11
click at [353, 182] on div "Edit Project" at bounding box center [356, 179] width 49 height 12
click at [301, 135] on icon "Project settings" at bounding box center [296, 131] width 9 height 9
click at [342, 209] on div "Delete Project" at bounding box center [361, 206] width 59 height 12
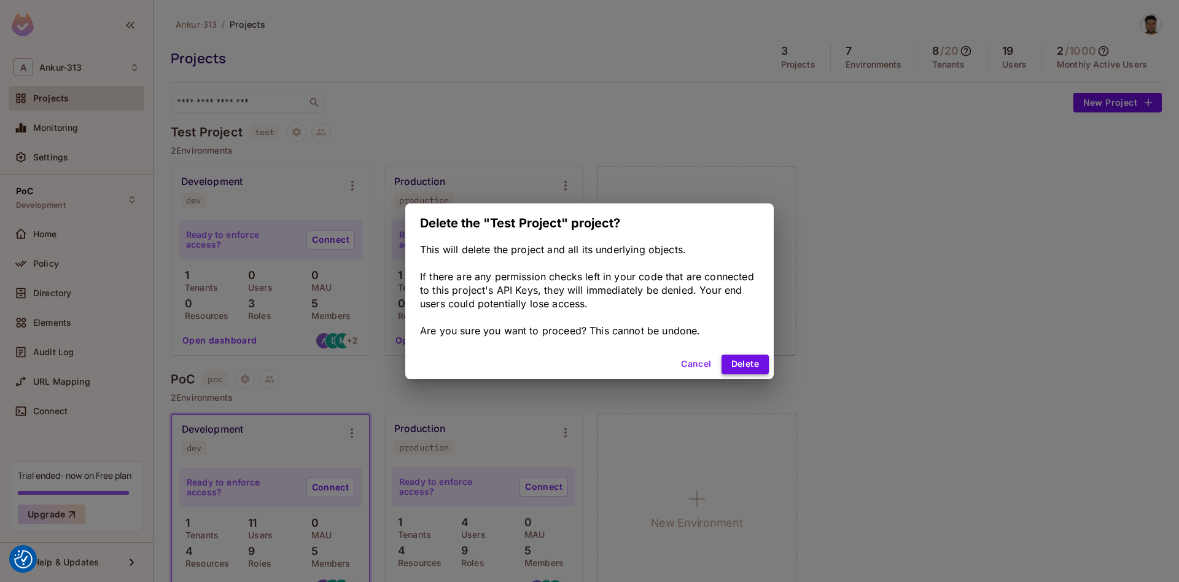
click at [743, 369] on button "Delete" at bounding box center [745, 364] width 47 height 20
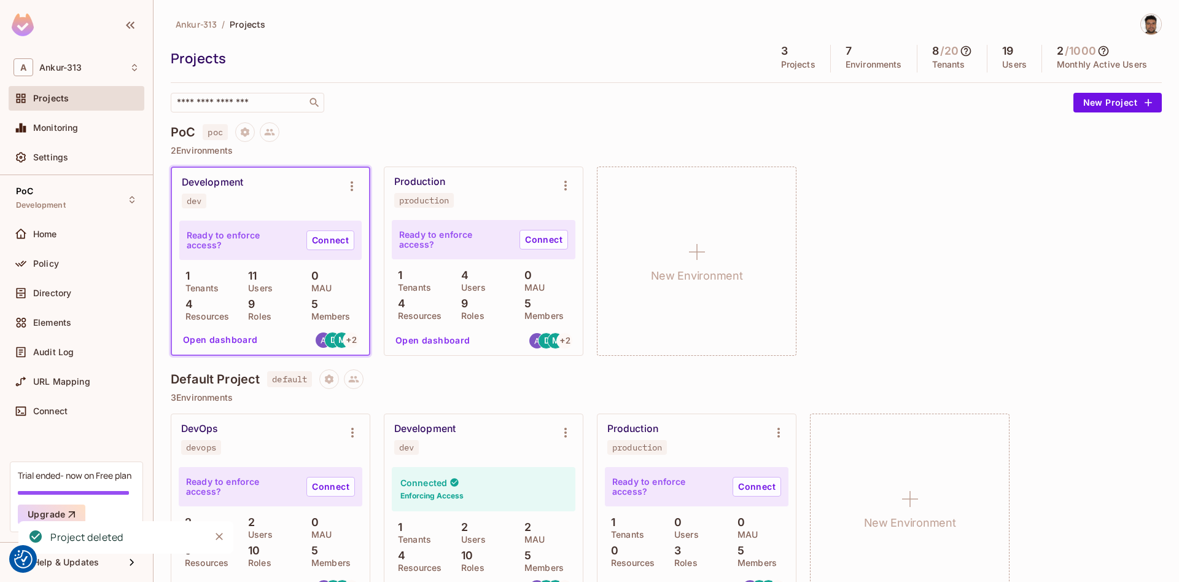
click at [518, 77] on div "Ankur-313 / Projects Projects 3 Projects 7 Environments 8 / 20 Tenants 19 Users…" at bounding box center [666, 63] width 991 height 99
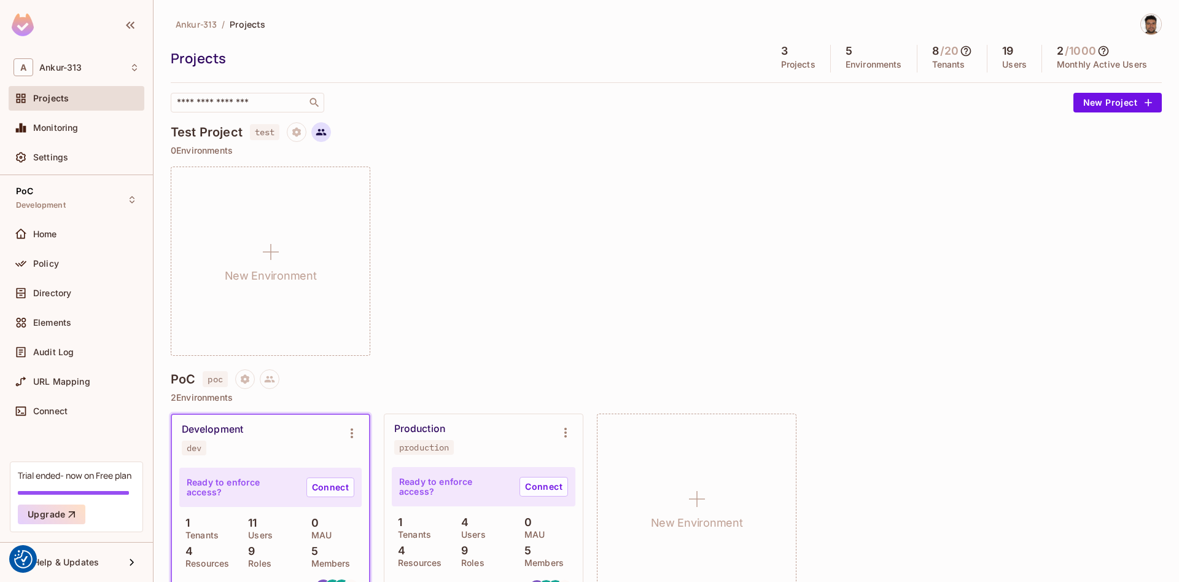
click at [324, 132] on icon at bounding box center [321, 132] width 11 height 11
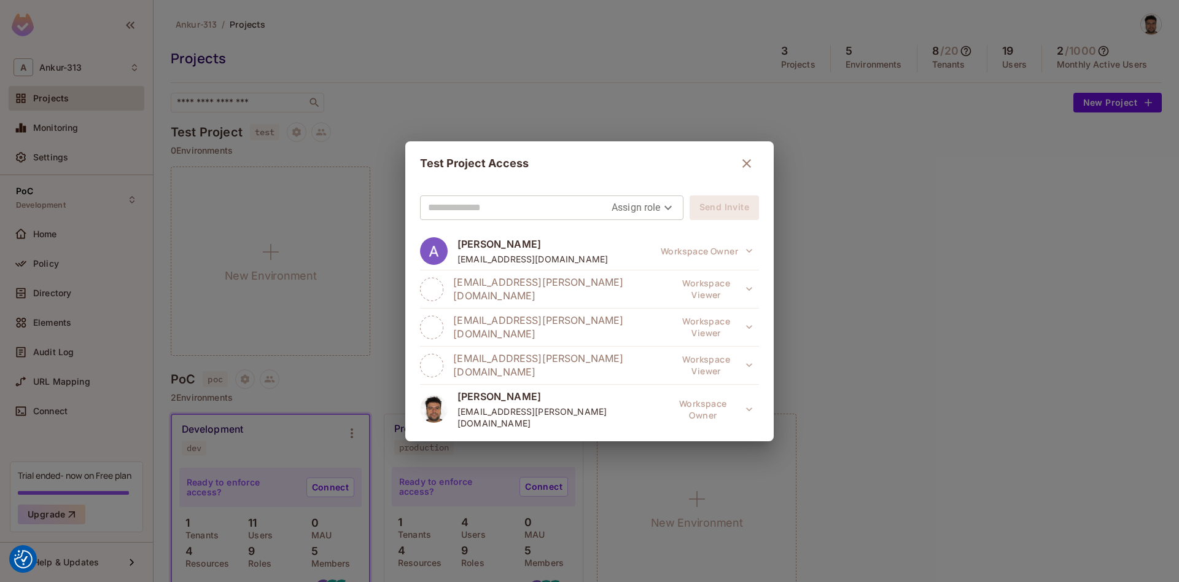
click at [741, 162] on icon "button" at bounding box center [747, 163] width 15 height 15
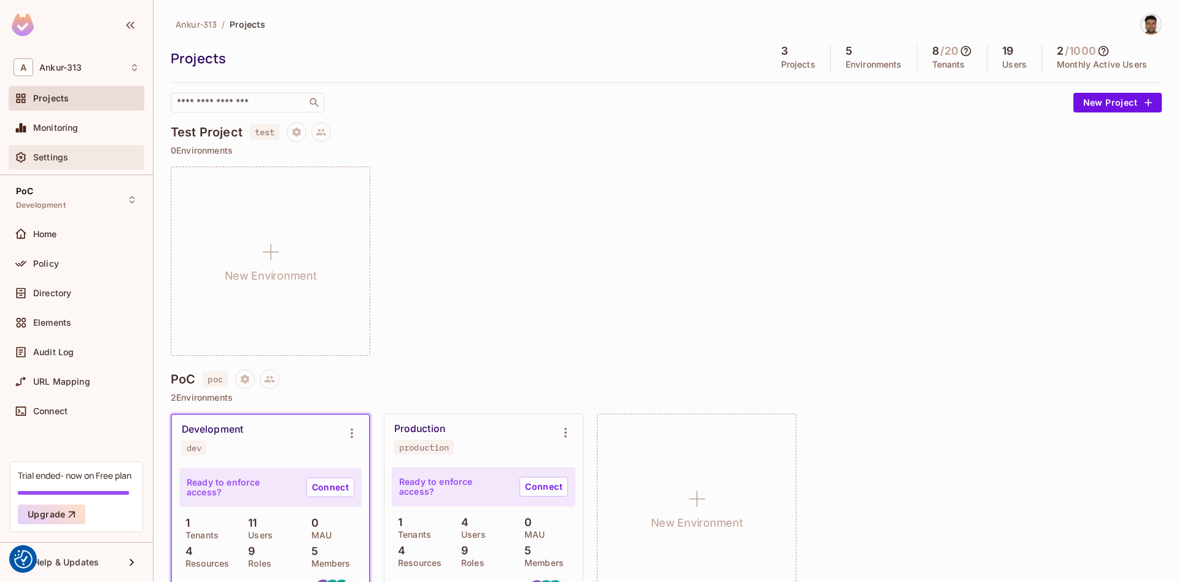
click at [47, 156] on span "Settings" at bounding box center [50, 157] width 35 height 10
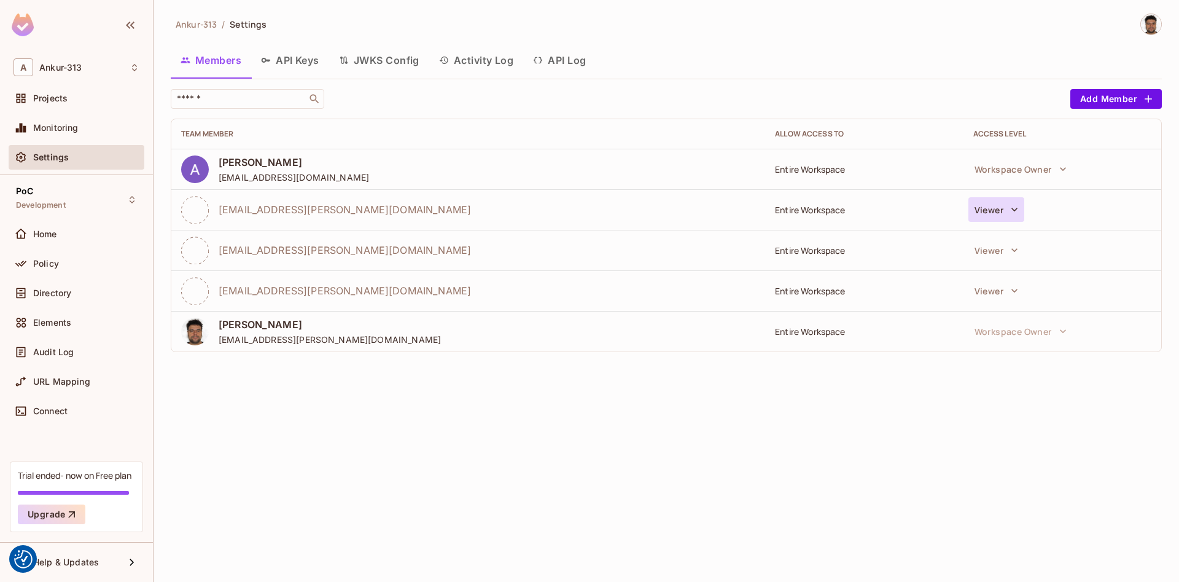
click at [1015, 208] on icon "button" at bounding box center [1015, 209] width 12 height 12
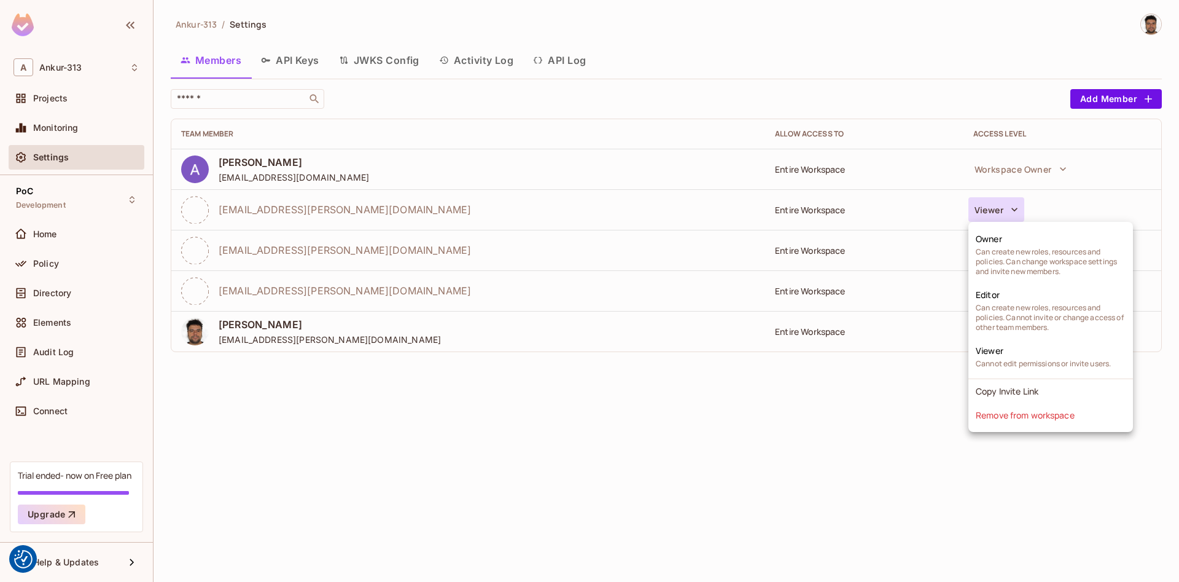
click at [859, 411] on div at bounding box center [589, 291] width 1179 height 582
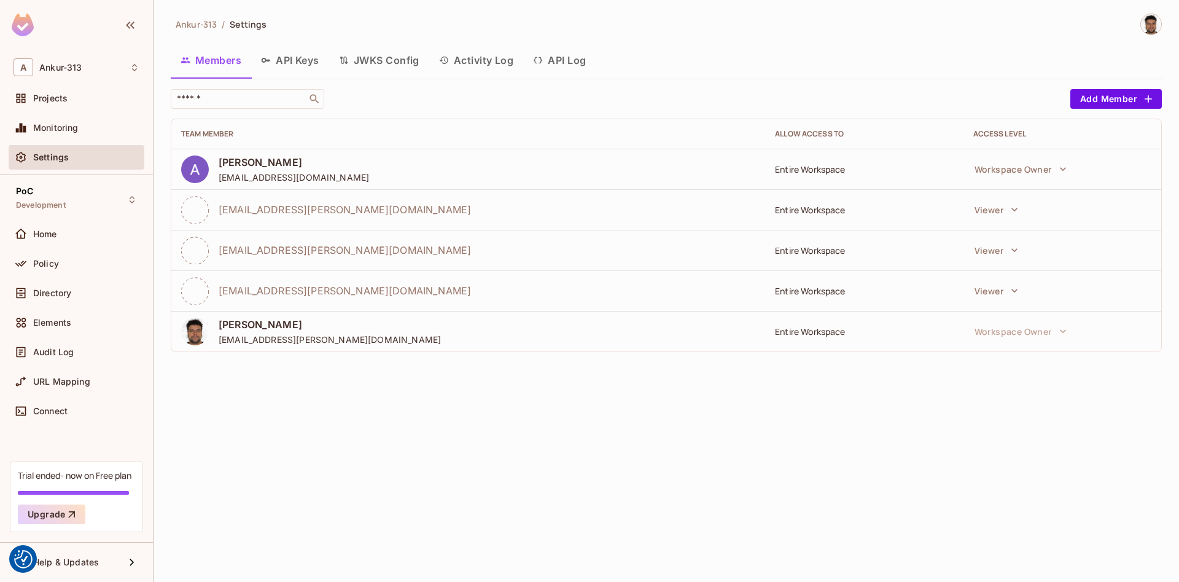
click at [1142, 95] on div at bounding box center [589, 291] width 1179 height 582
click at [1148, 101] on div at bounding box center [589, 291] width 1179 height 582
click at [1109, 104] on button "Add Member" at bounding box center [1117, 99] width 92 height 20
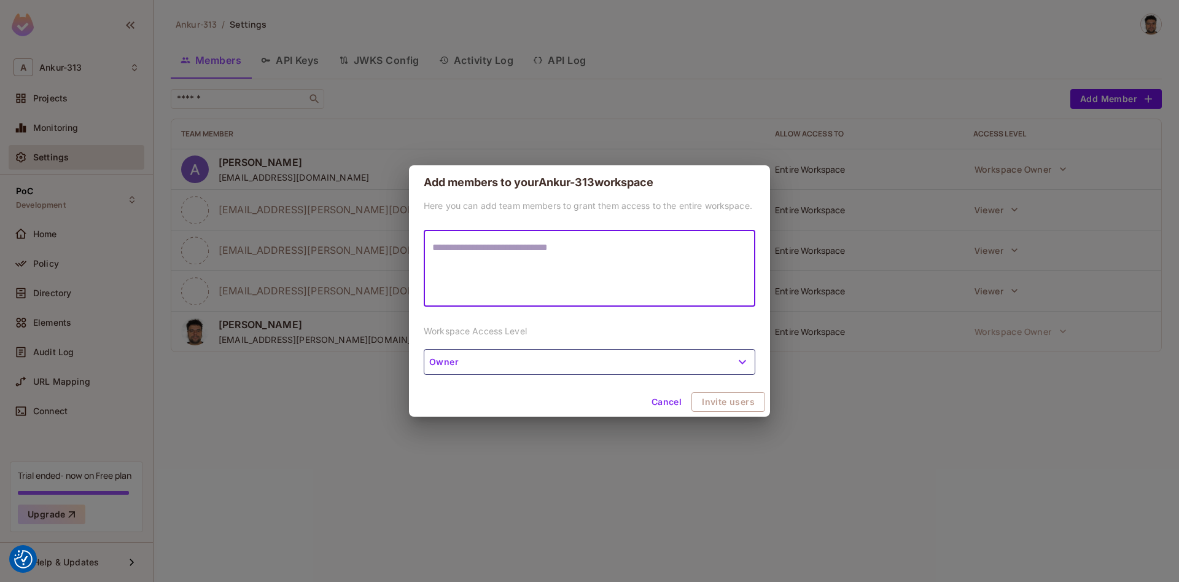
click at [563, 354] on div "Here you can add team members to grant them access to the entire workspace. * ​…" at bounding box center [589, 293] width 361 height 187
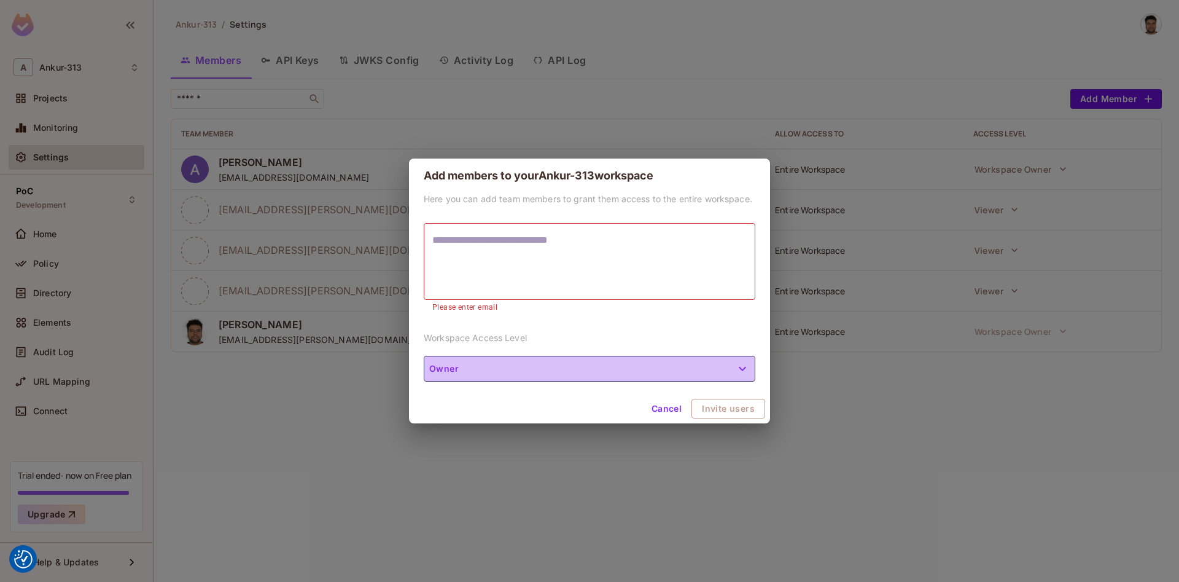
click at [477, 378] on button "Owner" at bounding box center [590, 369] width 332 height 26
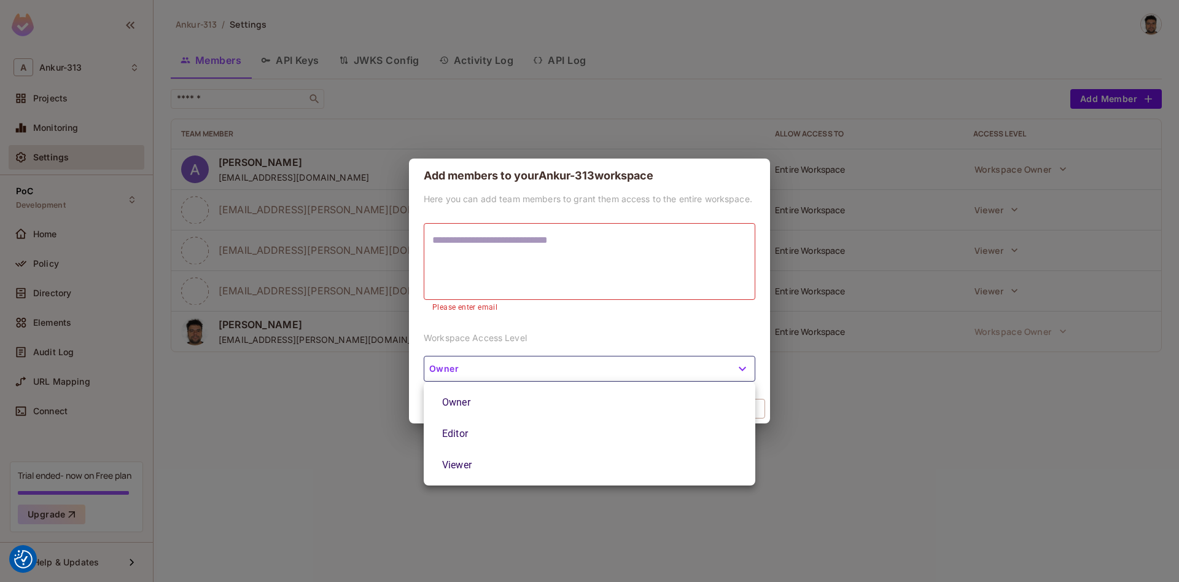
click at [447, 435] on li "Editor" at bounding box center [590, 433] width 332 height 31
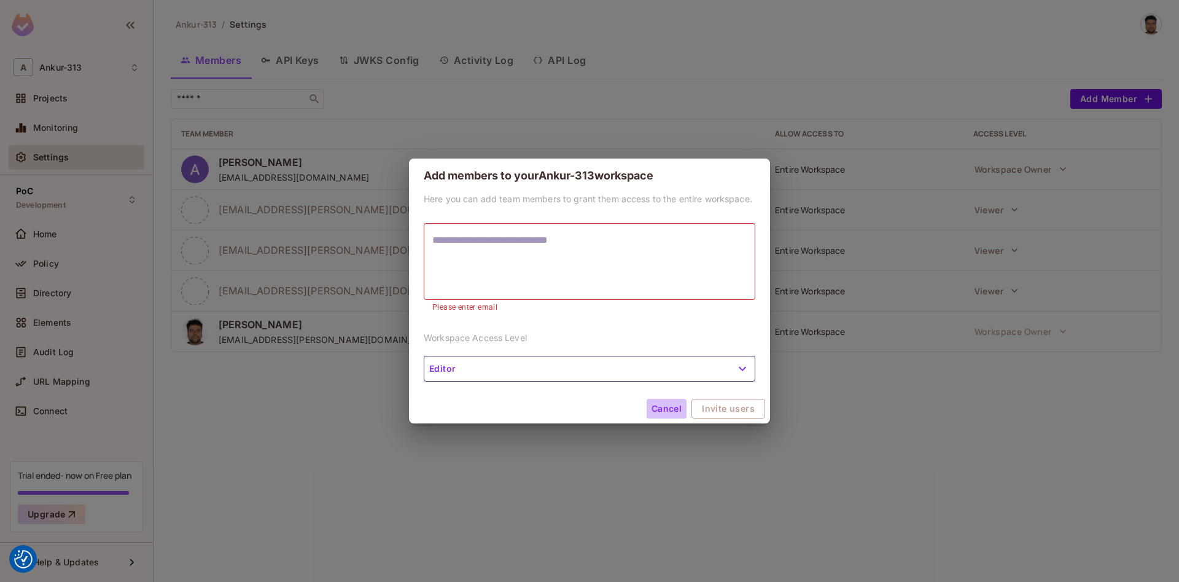
click at [668, 408] on button "Cancel" at bounding box center [667, 409] width 40 height 20
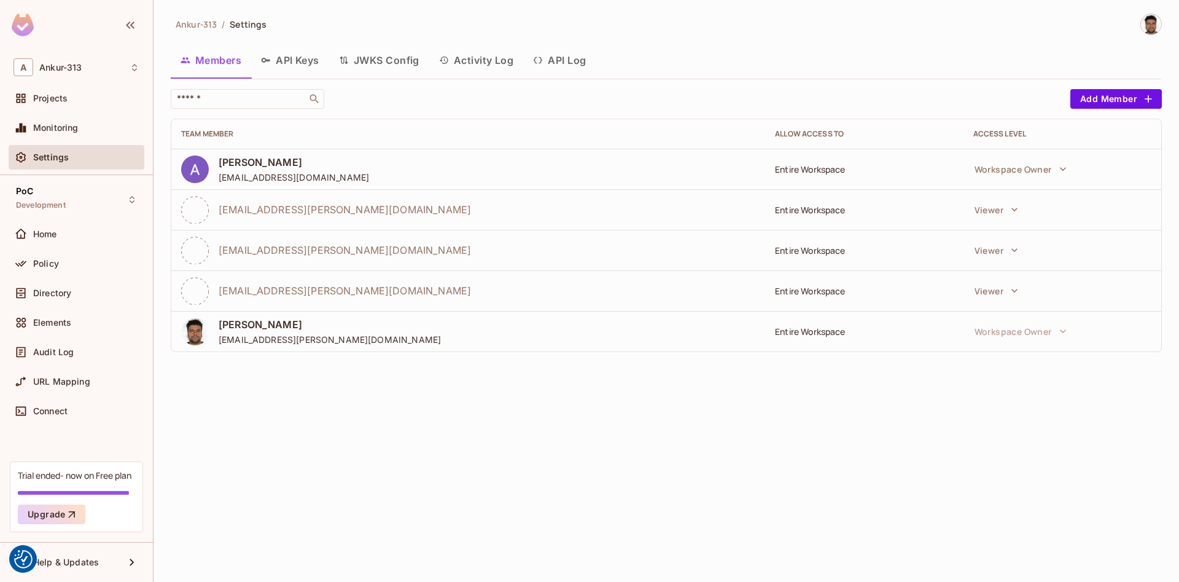
click at [549, 431] on div "Ankur-313 / Settings Members API Keys JWKS Config Activity Log API Log ​ Add Me…" at bounding box center [667, 291] width 1026 height 582
